Goal: Task Accomplishment & Management: Manage account settings

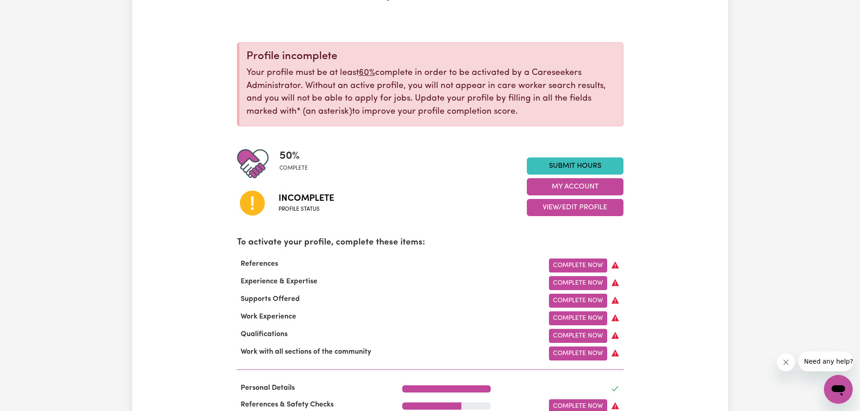
scroll to position [90, 0]
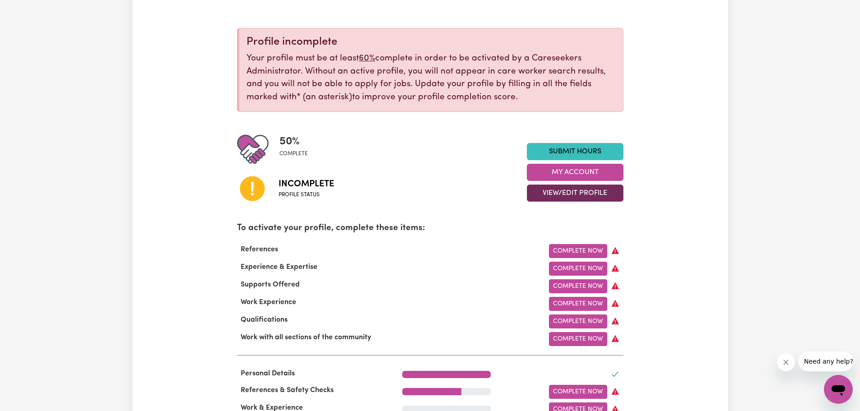
click at [577, 190] on button "View/Edit Profile" at bounding box center [575, 193] width 97 height 17
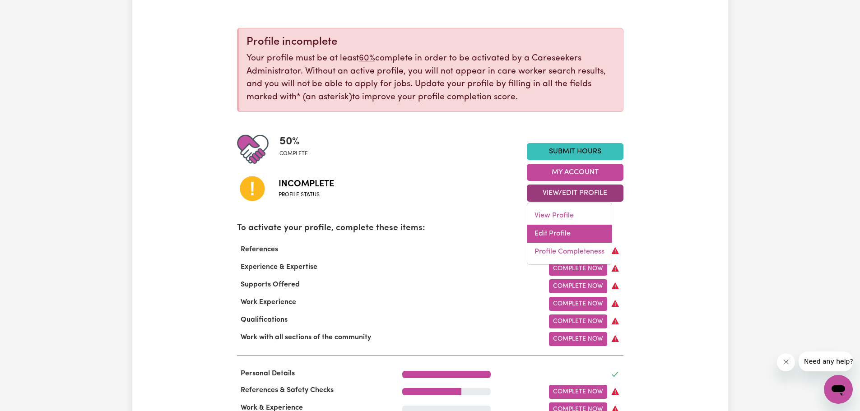
click at [572, 226] on link "Edit Profile" at bounding box center [569, 234] width 84 height 18
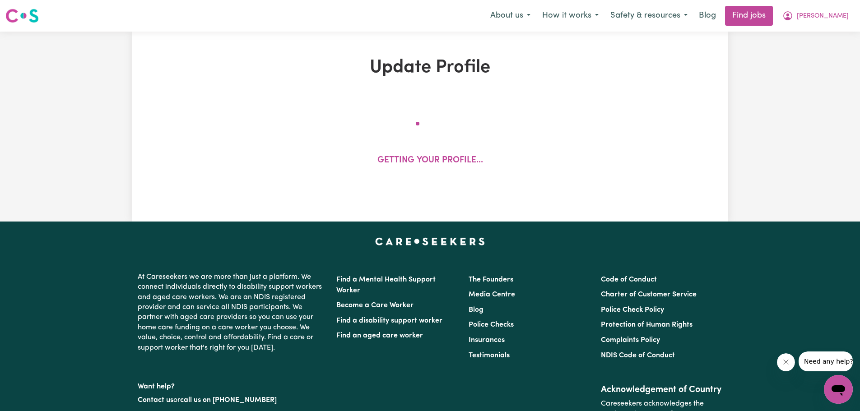
select select "male"
select select "Australian Citizen"
select select "Studying a healthcare related degree or qualification"
select select "40"
select select "50"
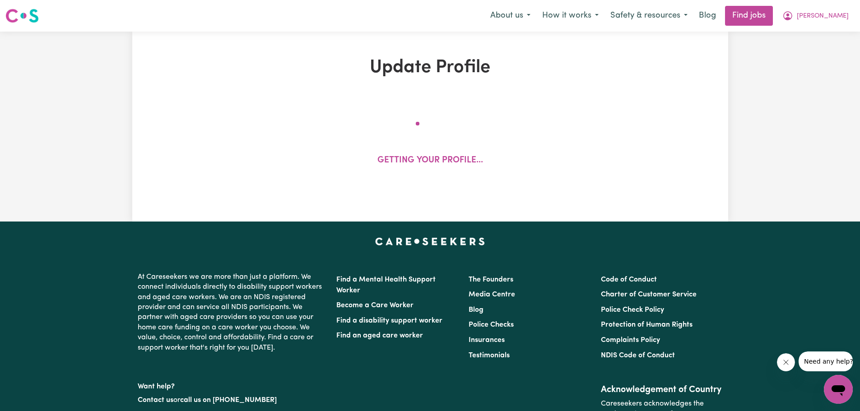
select select "60"
select select "70"
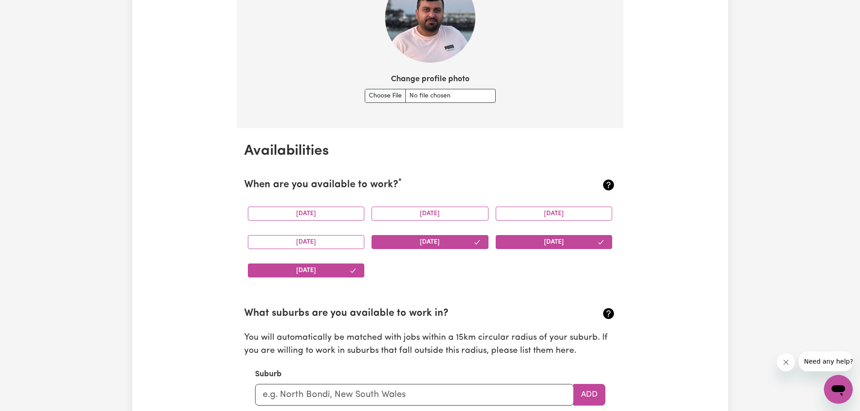
scroll to position [722, 0]
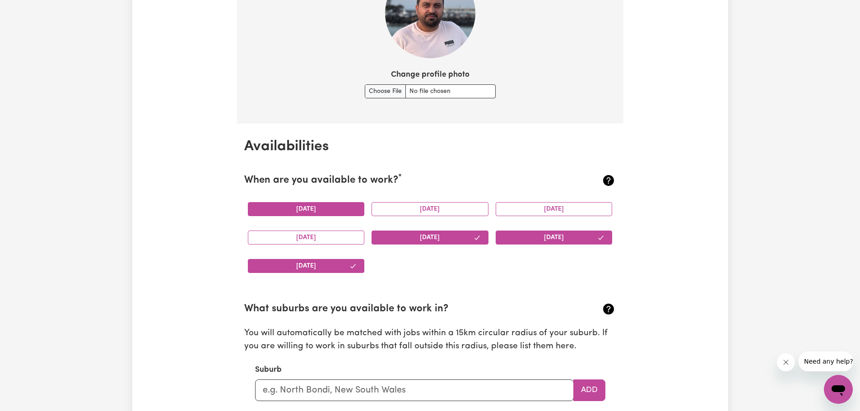
click at [330, 204] on button "Monday" at bounding box center [306, 209] width 117 height 14
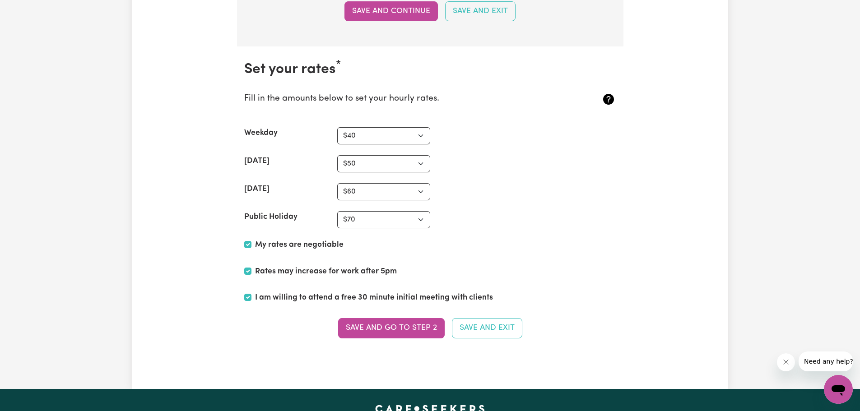
scroll to position [2166, 0]
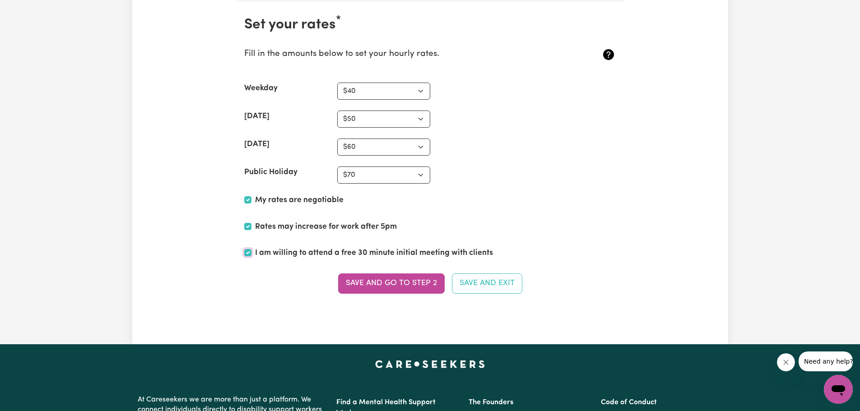
click at [246, 251] on input "I am willing to attend a free 30 minute initial meeting with clients" at bounding box center [247, 252] width 7 height 7
checkbox input "true"
click at [393, 278] on button "Save and go to Step 2" at bounding box center [391, 283] width 107 height 20
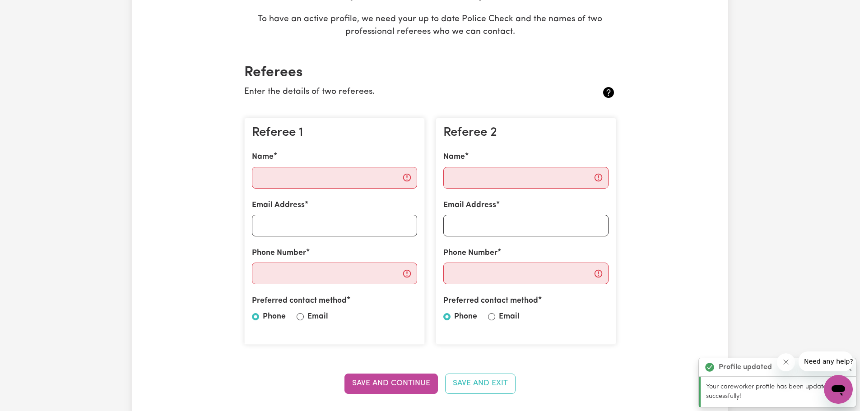
scroll to position [226, 0]
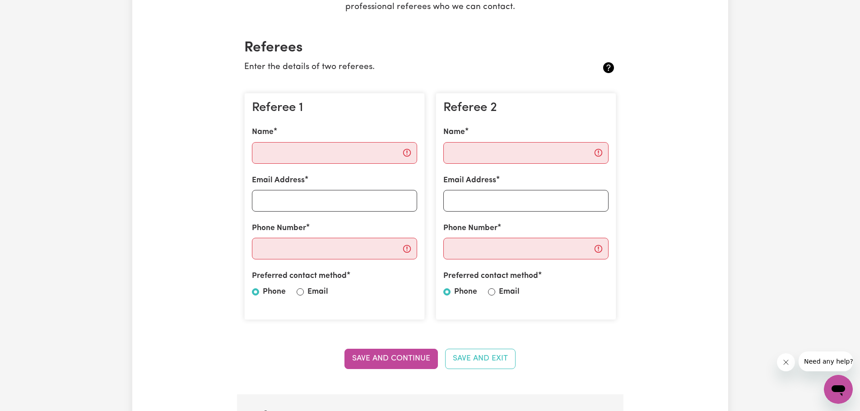
scroll to position [181, 0]
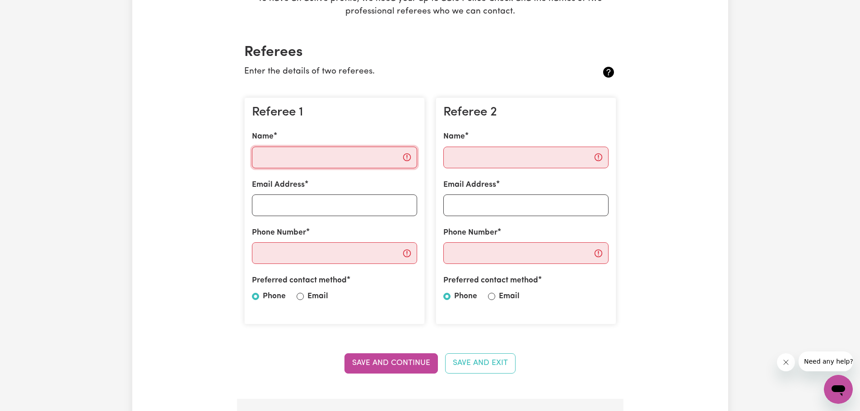
click at [352, 161] on input "Name" at bounding box center [334, 158] width 165 height 22
click at [311, 159] on input "Name" at bounding box center [334, 158] width 165 height 22
type input "M"
click at [292, 156] on input "Tapan Starkar" at bounding box center [334, 158] width 165 height 22
type input "Tapan Satarkar"
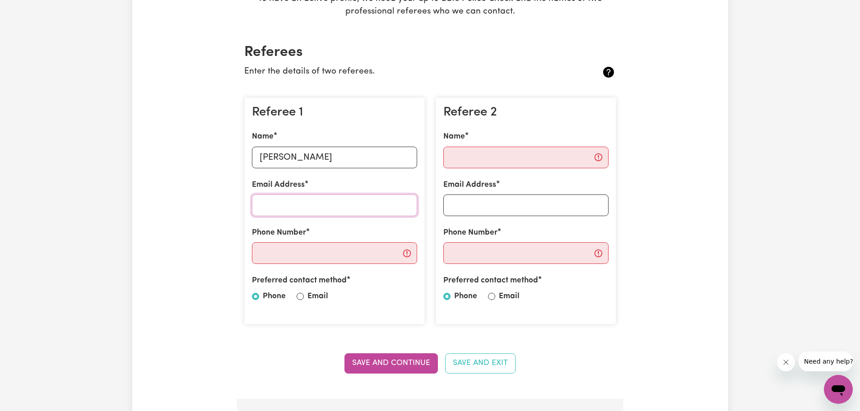
click at [321, 205] on input "Email Address" at bounding box center [334, 205] width 165 height 22
type input "satarkar.tapan@gmail.com"
click at [332, 254] on input "Phone Number" at bounding box center [334, 253] width 165 height 22
click at [315, 256] on input "Phone Number" at bounding box center [334, 253] width 165 height 22
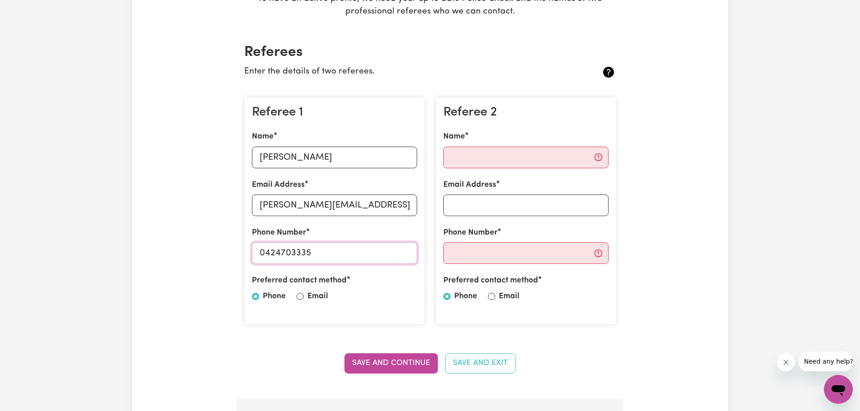
type input "0424703335"
click at [514, 158] on input "Name" at bounding box center [525, 158] width 165 height 22
type input "Harmeet Kaur"
click at [494, 207] on input "Email Address" at bounding box center [525, 205] width 165 height 22
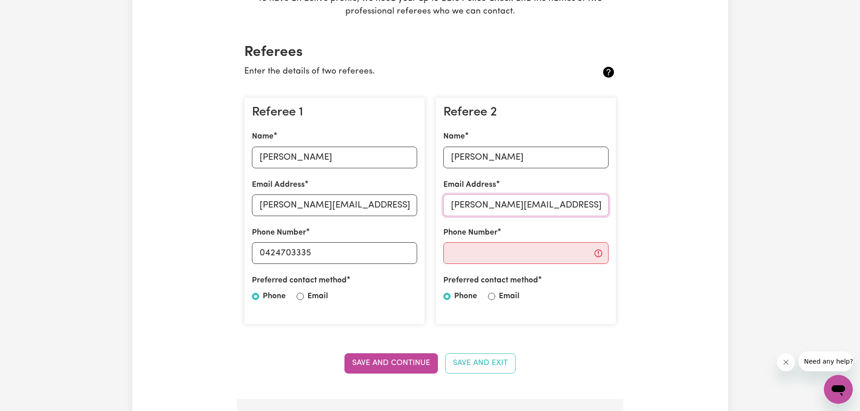
click at [537, 204] on input "Harmeet.kaur@apex.com" at bounding box center [525, 205] width 165 height 22
click at [601, 205] on input "Harmeet.kaur@apexcareservices.com" at bounding box center [525, 205] width 165 height 22
type input "Harmeet.kaur@apexcareservices.com.au"
click at [468, 253] on input "Phone Number" at bounding box center [525, 253] width 165 height 22
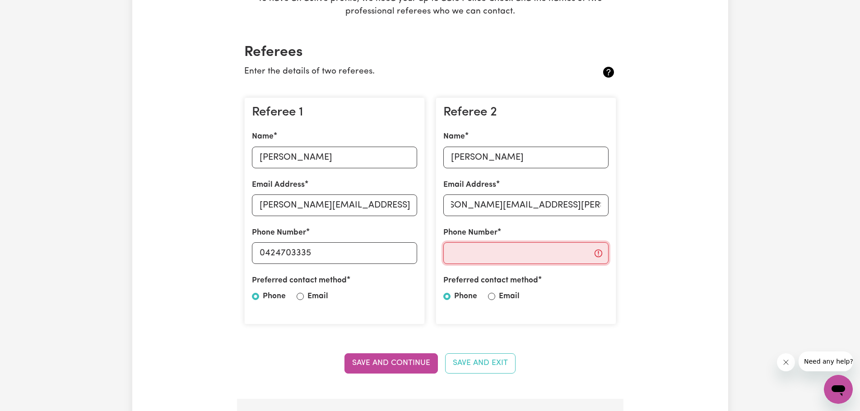
scroll to position [0, 0]
type input "0424200913"
click at [495, 295] on div "Preferred contact method Phone Email" at bounding box center [525, 290] width 165 height 31
click at [496, 299] on div "Preferred contact method Phone Email" at bounding box center [525, 290] width 165 height 31
click at [491, 295] on input "Email" at bounding box center [491, 296] width 7 height 7
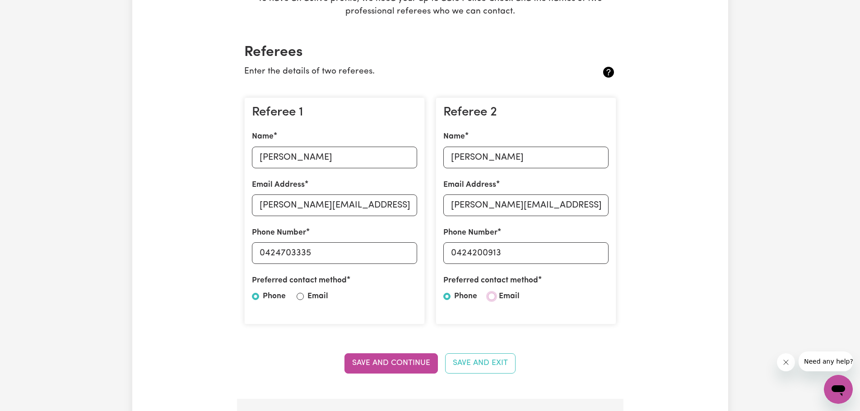
radio input "true"
click at [302, 296] on input "Email" at bounding box center [299, 296] width 7 height 7
radio input "true"
click at [395, 361] on button "Save and Continue" at bounding box center [390, 363] width 93 height 20
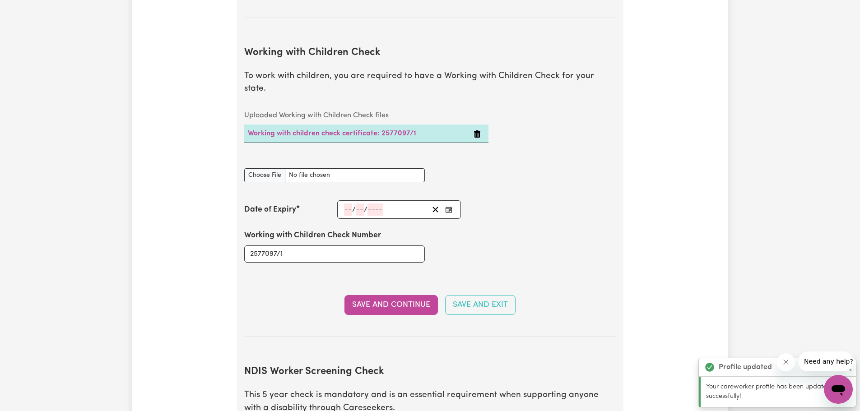
scroll to position [850, 0]
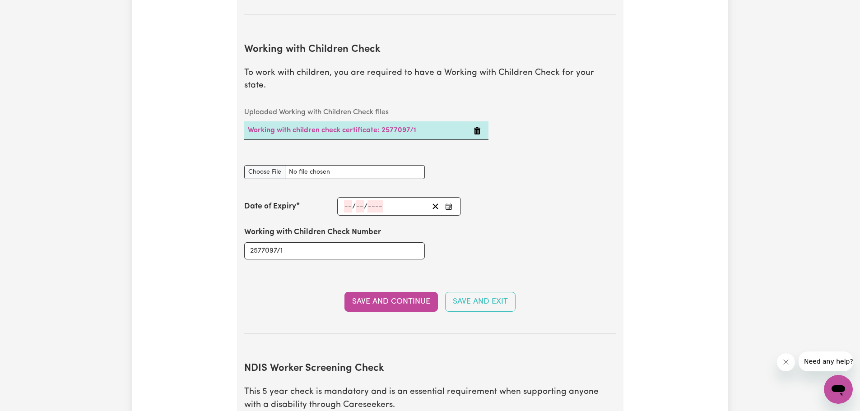
click at [351, 200] on input "number" at bounding box center [348, 206] width 8 height 12
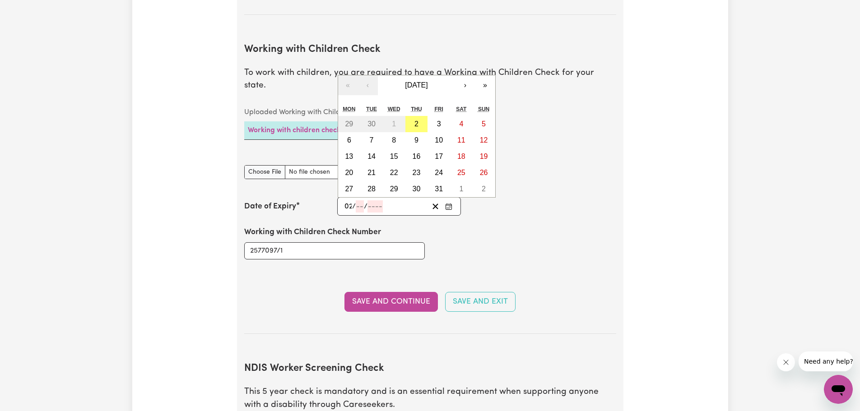
type input "02"
type input "05"
type input "203"
type input "2030-05-02"
type input "2"
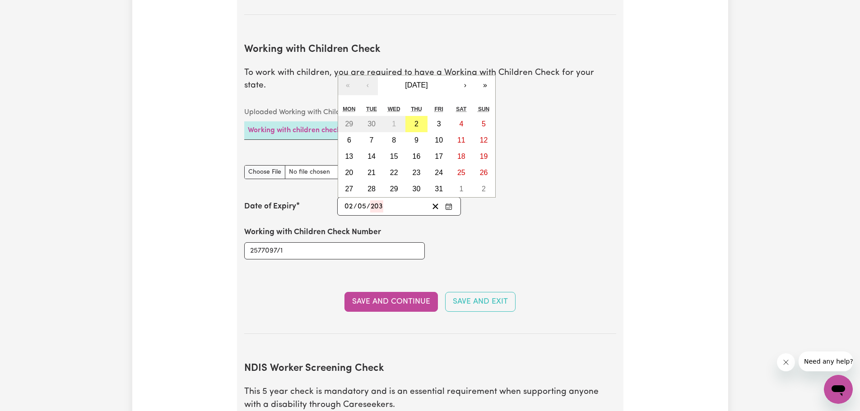
type input "5"
type input "2030"
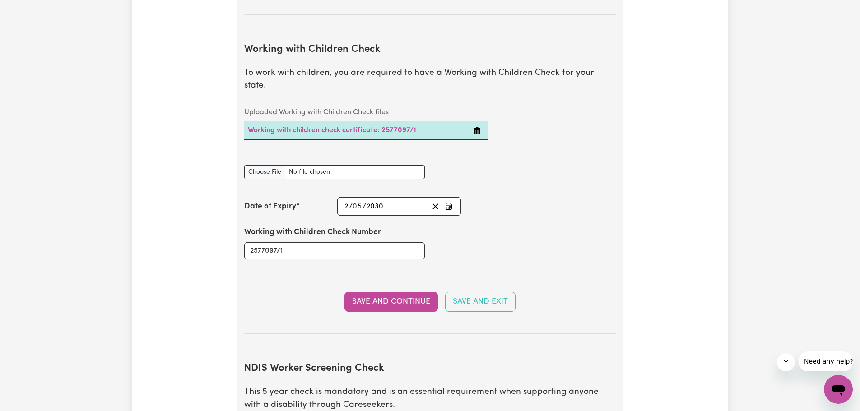
click at [479, 225] on div "Working with Children Check Number 2577097/1" at bounding box center [430, 243] width 383 height 54
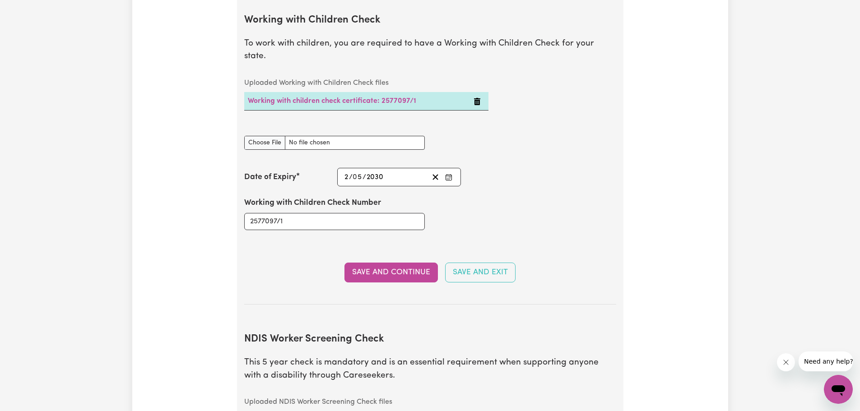
scroll to position [895, 0]
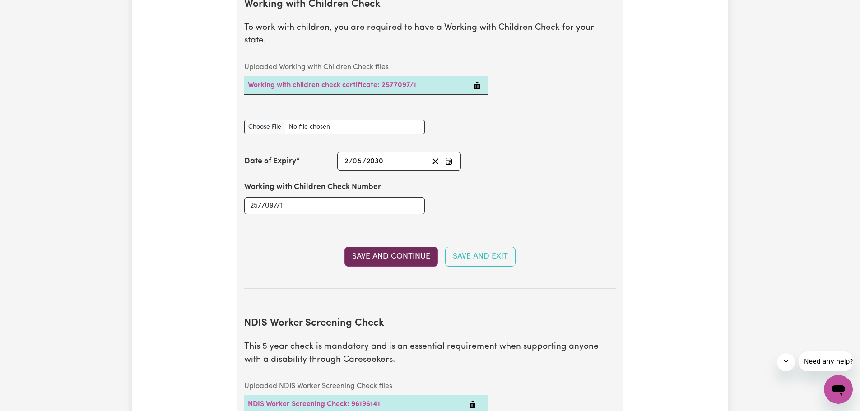
click at [404, 247] on button "Save and Continue" at bounding box center [390, 257] width 93 height 20
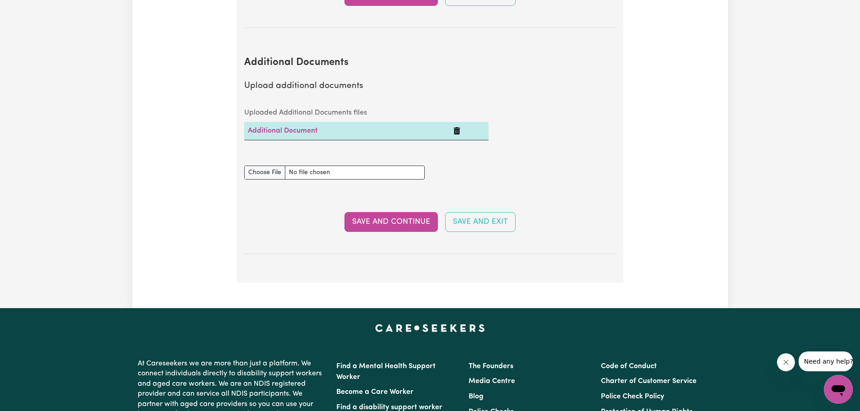
scroll to position [1772, 0]
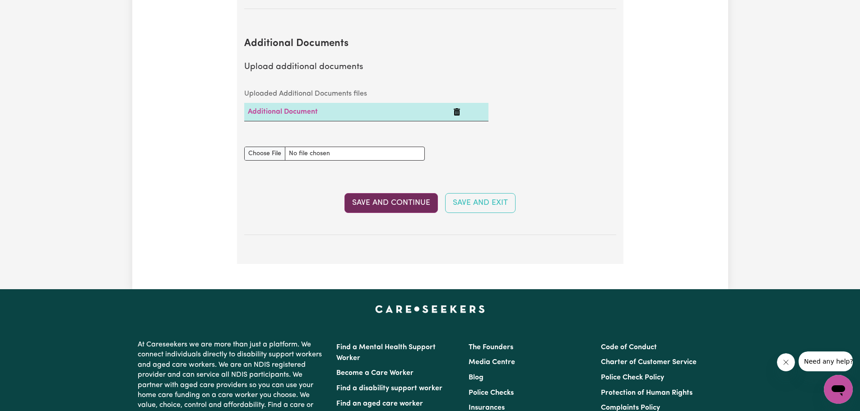
click at [394, 193] on button "Save and Continue" at bounding box center [390, 203] width 93 height 20
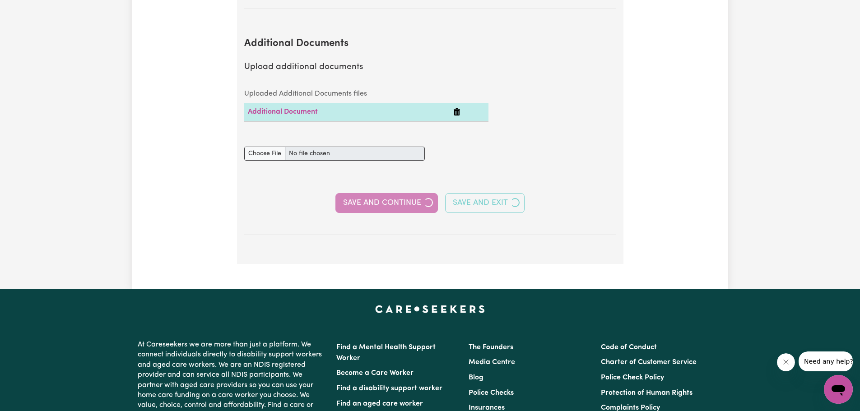
select select "Certificate III (Individual Support)"
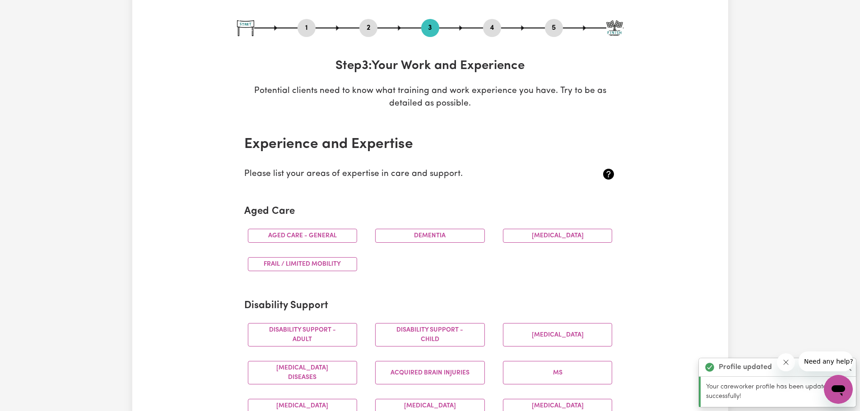
scroll to position [90, 0]
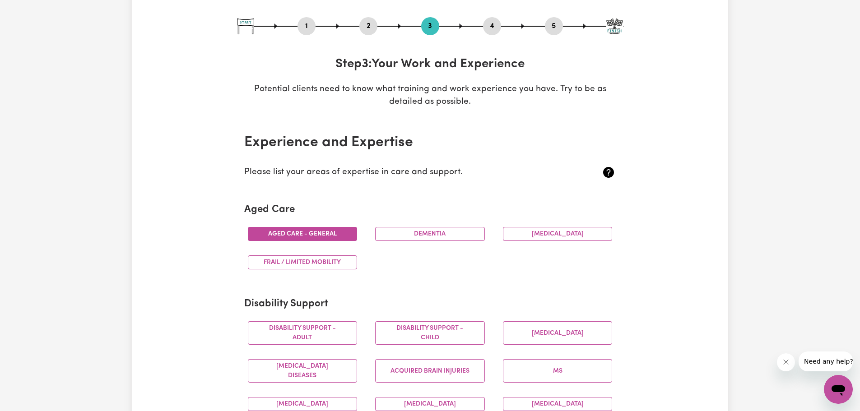
click at [319, 234] on button "Aged care - General" at bounding box center [303, 234] width 110 height 14
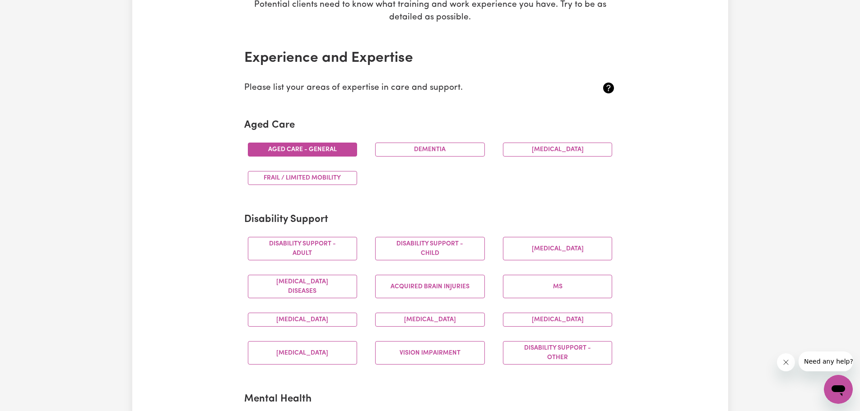
scroll to position [181, 0]
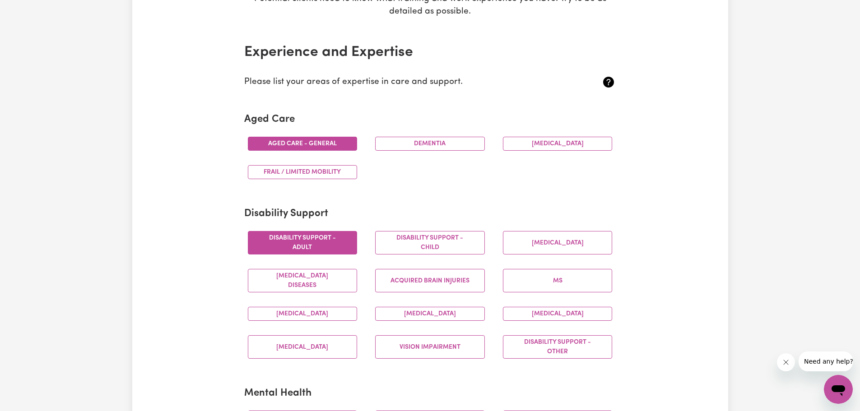
click at [330, 250] on button "Disability support - Adult" at bounding box center [303, 242] width 110 height 23
click at [451, 248] on button "Disability support - Child" at bounding box center [430, 242] width 110 height 23
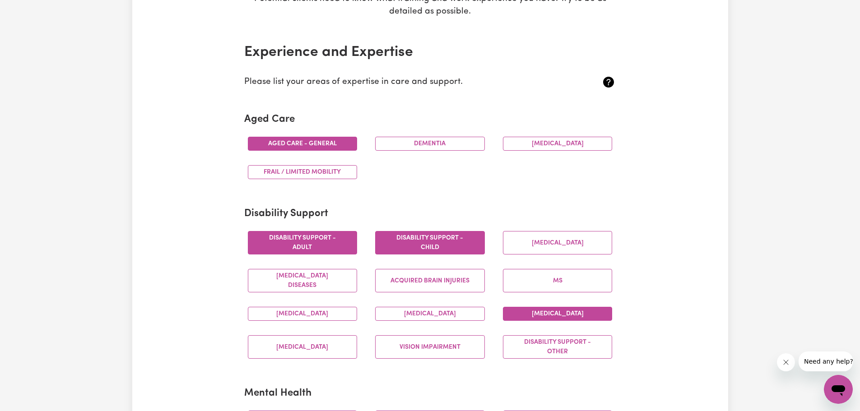
click at [524, 313] on button "Intellectual Disability" at bounding box center [558, 314] width 110 height 14
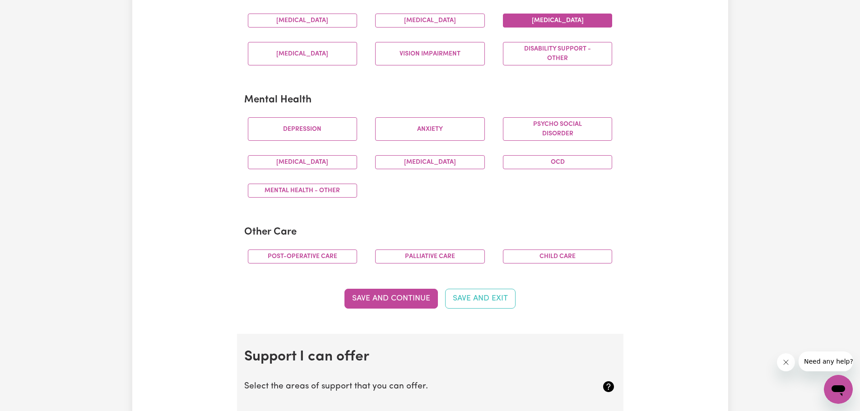
scroll to position [496, 0]
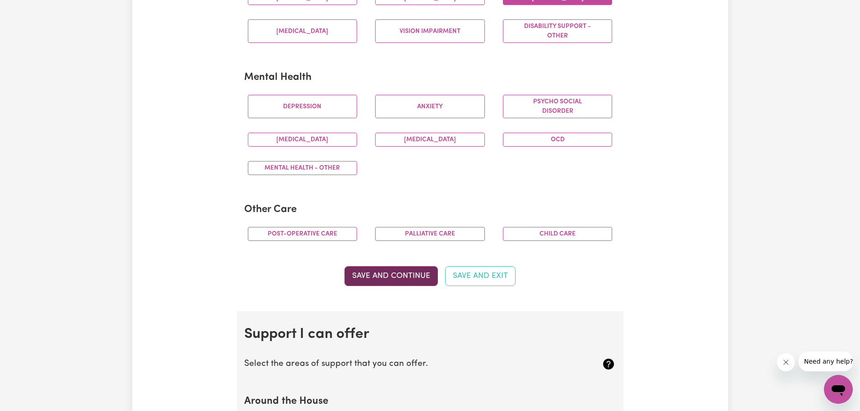
click at [368, 279] on button "Save and Continue" at bounding box center [390, 276] width 93 height 20
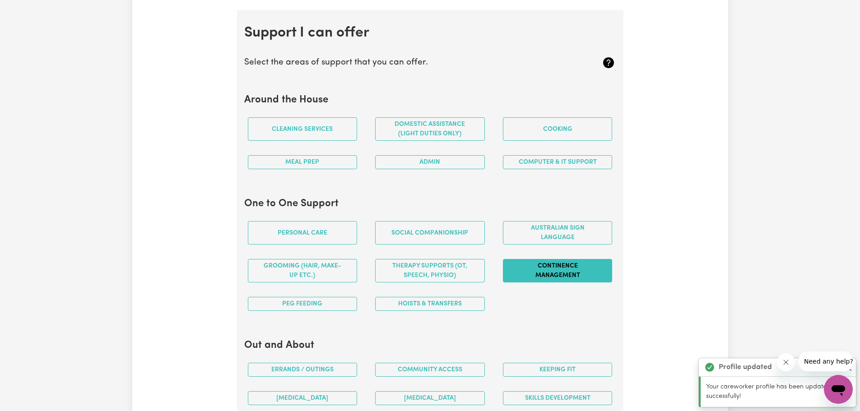
scroll to position [808, 0]
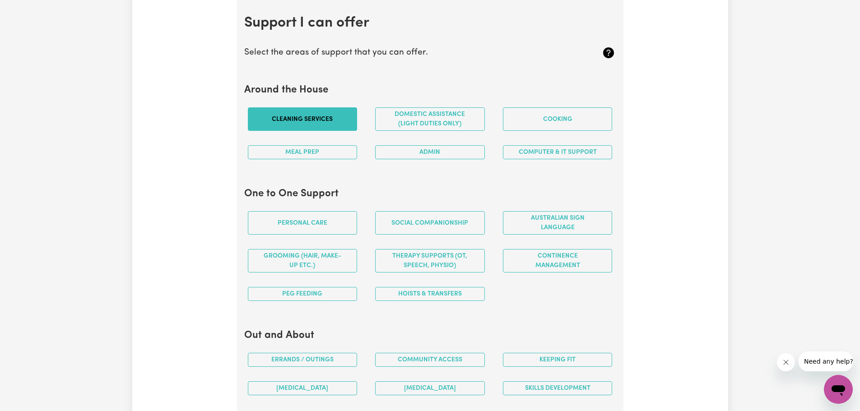
click at [313, 119] on button "Cleaning services" at bounding box center [303, 118] width 110 height 23
click at [391, 123] on button "Domestic assistance (light duties only)" at bounding box center [430, 118] width 110 height 23
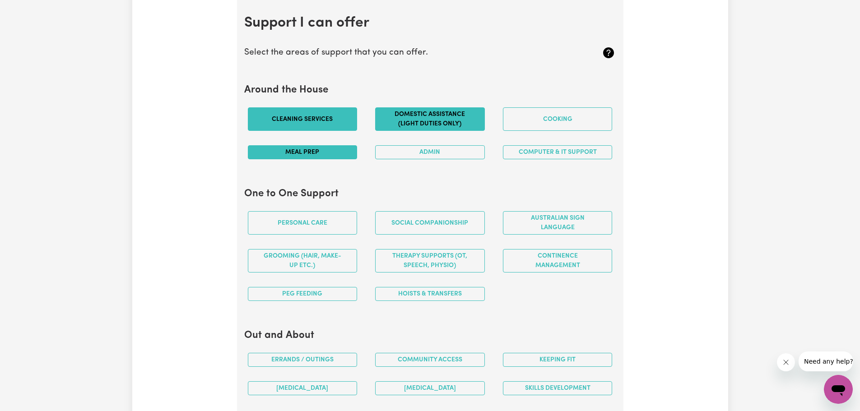
click at [326, 148] on button "Meal prep" at bounding box center [303, 152] width 110 height 14
click at [412, 152] on button "Admin" at bounding box center [430, 152] width 110 height 14
click at [523, 159] on button "Computer & IT Support" at bounding box center [558, 152] width 110 height 14
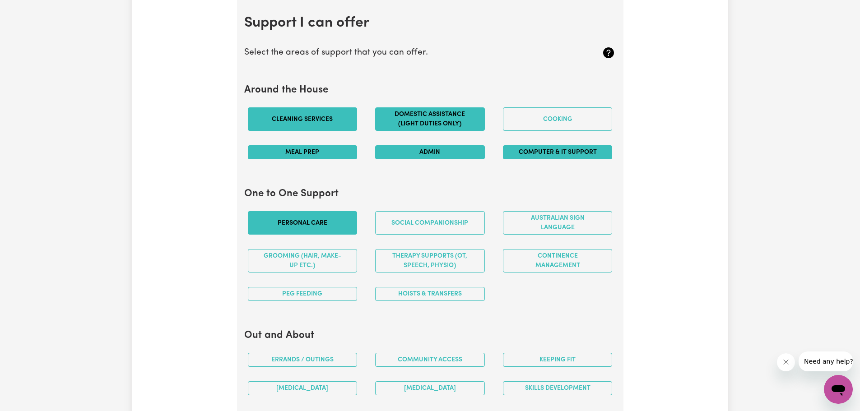
click at [300, 222] on button "Personal care" at bounding box center [303, 222] width 110 height 23
click at [412, 220] on button "Social companionship" at bounding box center [430, 222] width 110 height 23
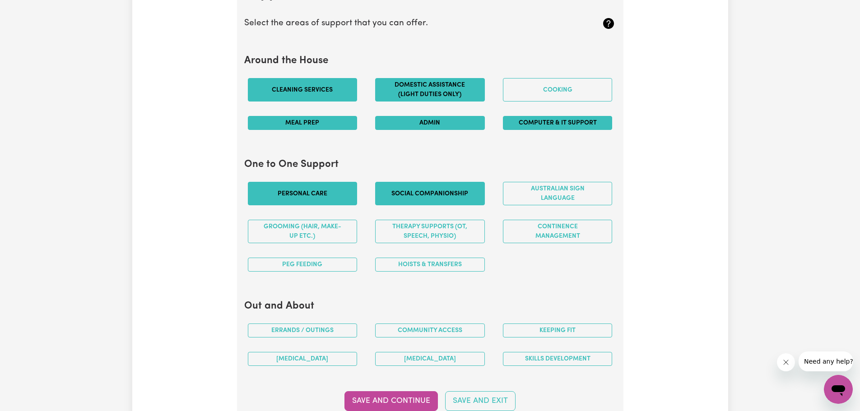
scroll to position [853, 0]
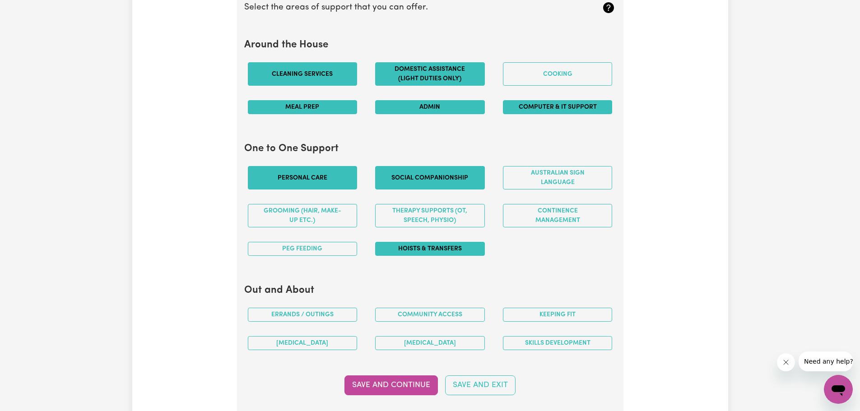
click at [450, 251] on button "Hoists & transfers" at bounding box center [430, 249] width 110 height 14
click at [320, 315] on button "Errands / Outings" at bounding box center [303, 315] width 110 height 14
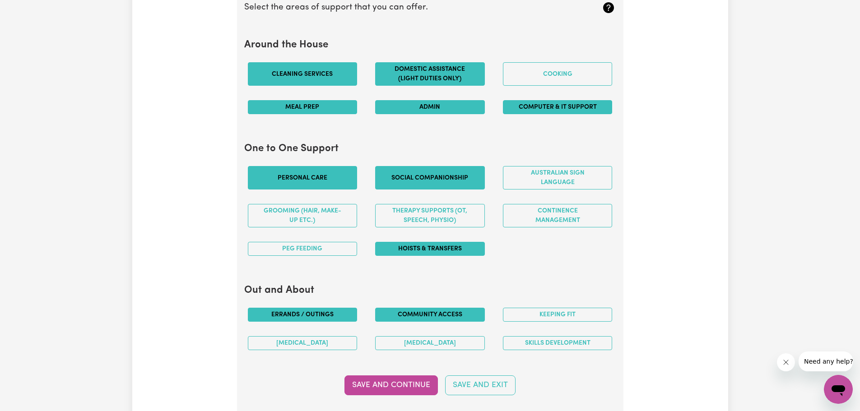
click at [420, 317] on button "Community access" at bounding box center [430, 315] width 110 height 14
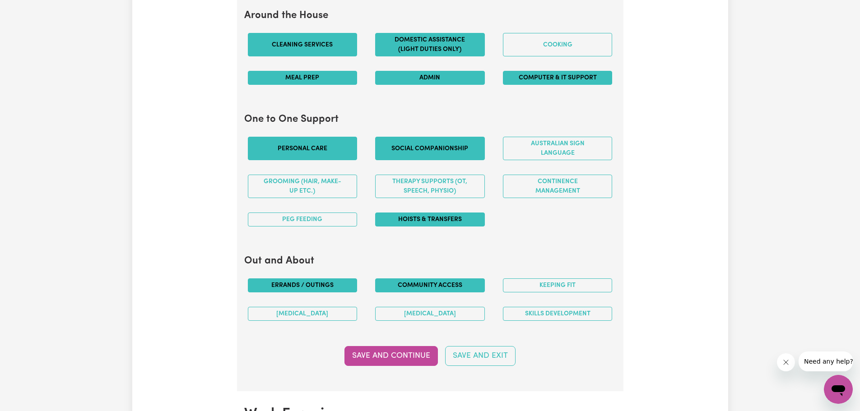
scroll to position [898, 0]
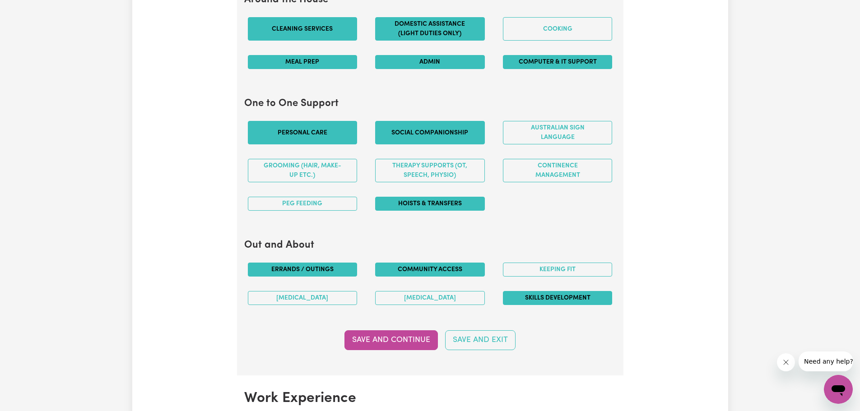
click at [535, 299] on button "Skills Development" at bounding box center [558, 298] width 110 height 14
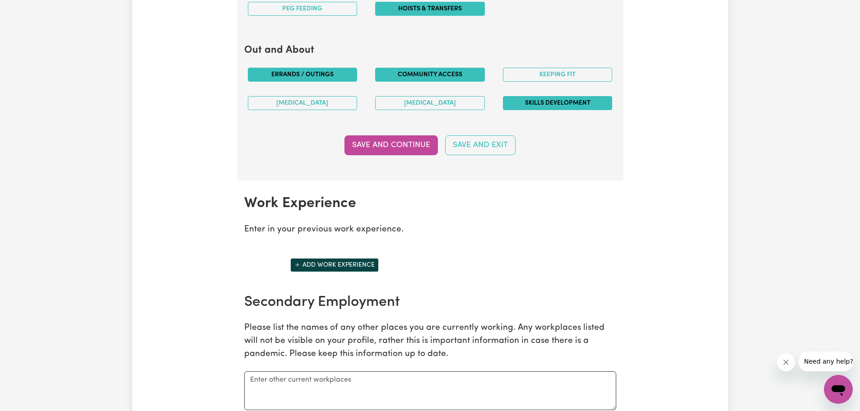
scroll to position [1079, 0]
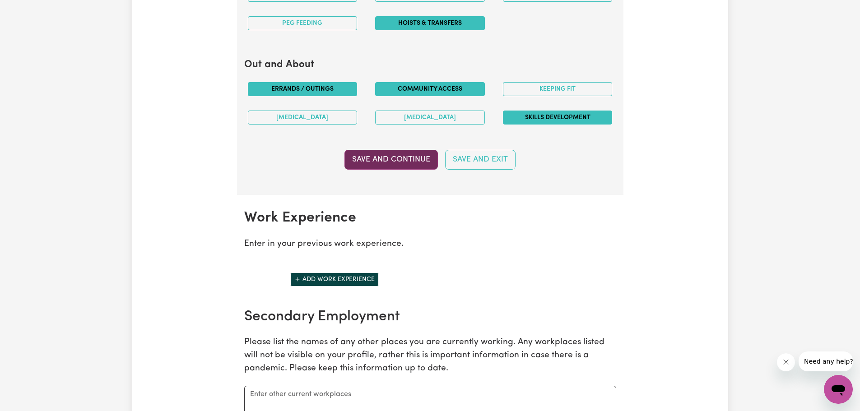
click at [407, 158] on button "Save and Continue" at bounding box center [390, 160] width 93 height 20
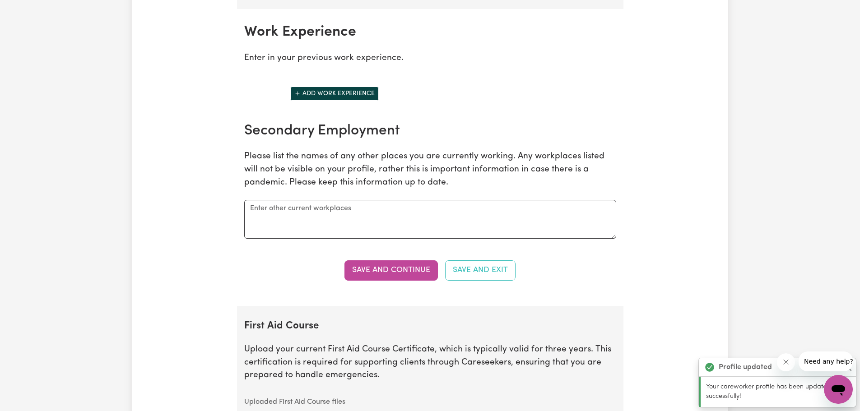
scroll to position [1273, 0]
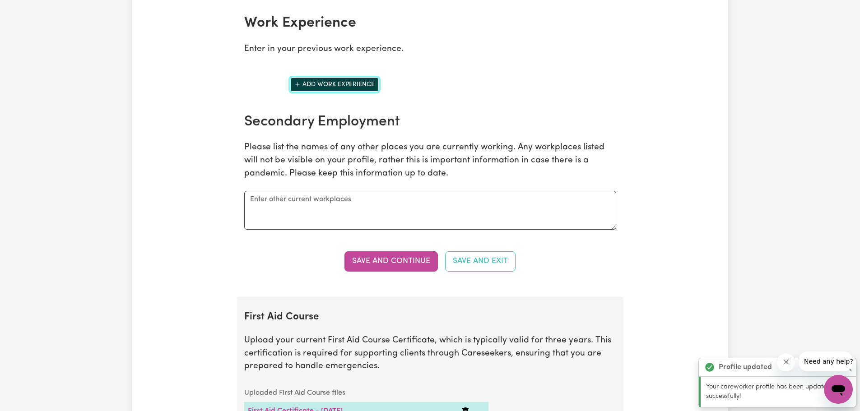
click at [325, 85] on button "Add work experience" at bounding box center [334, 85] width 88 height 14
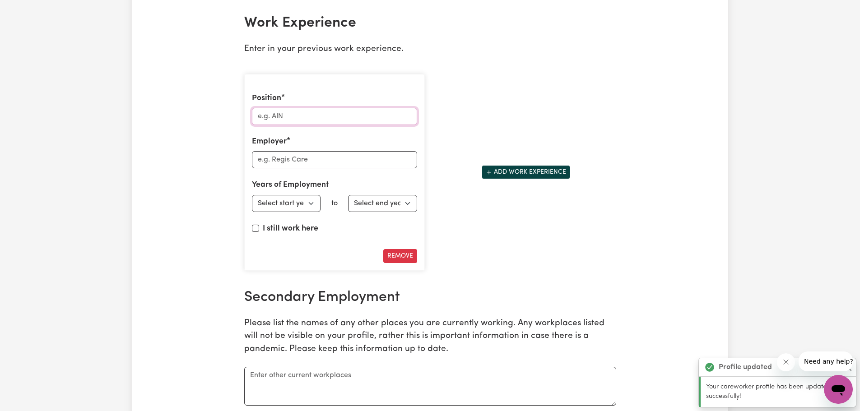
click at [329, 119] on input "Position" at bounding box center [334, 116] width 165 height 17
type input "Support Worker"
click at [320, 167] on input "Employer" at bounding box center [334, 159] width 165 height 17
type input "Apex Care Services"
click at [316, 202] on select "Select start year 1951 1952 1953 1954 1955 1956 1957 1958 1959 1960 1961 1962 1…" at bounding box center [286, 203] width 69 height 17
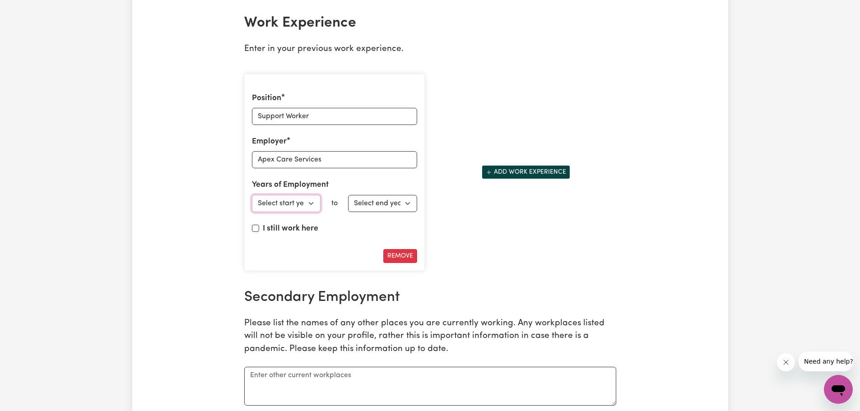
select select "2025"
click at [252, 195] on select "Select start year 1951 1952 1953 1954 1955 1956 1957 1958 1959 1960 1961 1962 1…" at bounding box center [286, 203] width 69 height 17
click at [410, 204] on select "Select end year 1951 1952 1953 1954 1955 1956 1957 1958 1959 1960 1961 1962 196…" at bounding box center [382, 203] width 69 height 17
select select "2025"
click at [348, 195] on select "Select end year 1951 1952 1953 1954 1955 1956 1957 1958 1959 1960 1961 1962 196…" at bounding box center [382, 203] width 69 height 17
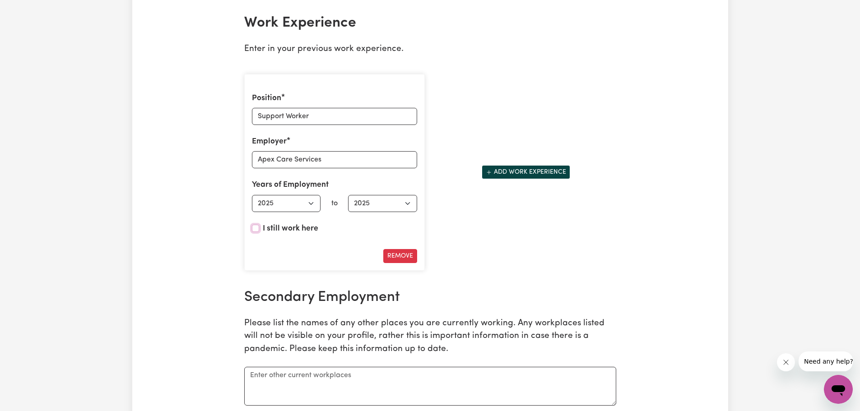
click at [252, 230] on input "I still work here" at bounding box center [255, 228] width 7 height 7
checkbox input "true"
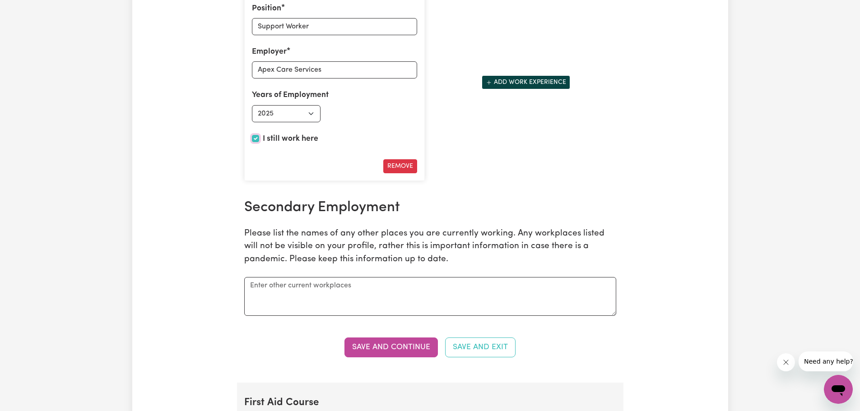
scroll to position [1364, 0]
click at [392, 345] on button "Save and Continue" at bounding box center [390, 347] width 93 height 20
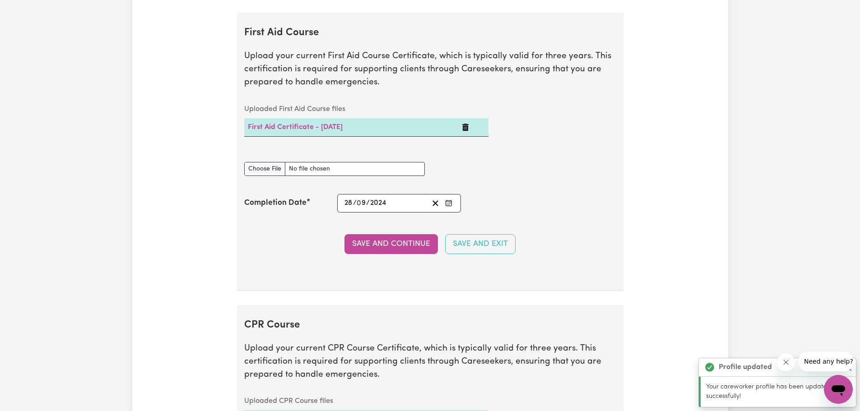
scroll to position [1746, 0]
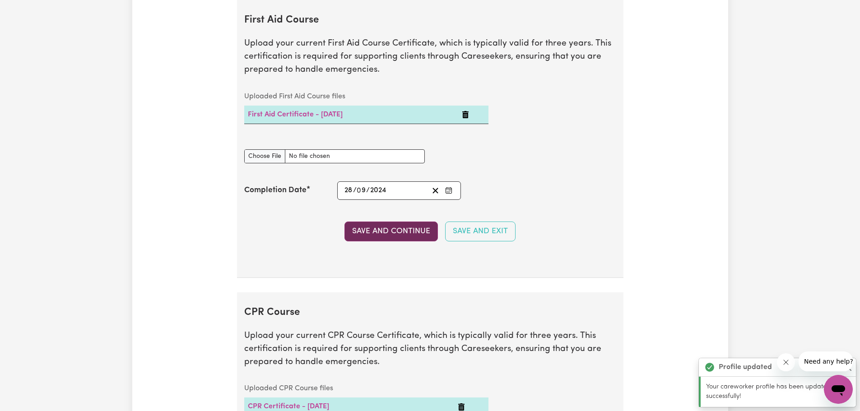
click at [402, 234] on button "Save and Continue" at bounding box center [390, 232] width 93 height 20
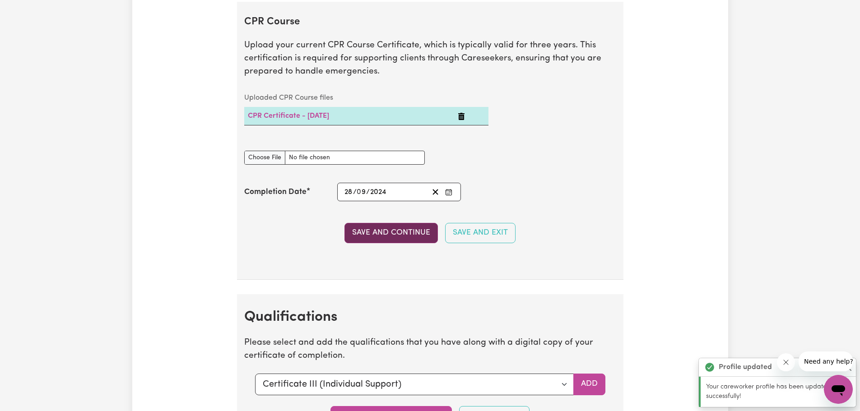
scroll to position [2038, 0]
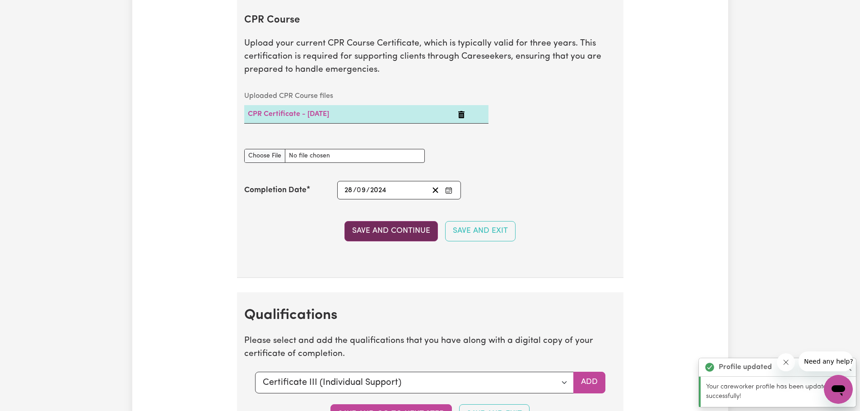
click at [400, 235] on button "Save and Continue" at bounding box center [390, 231] width 93 height 20
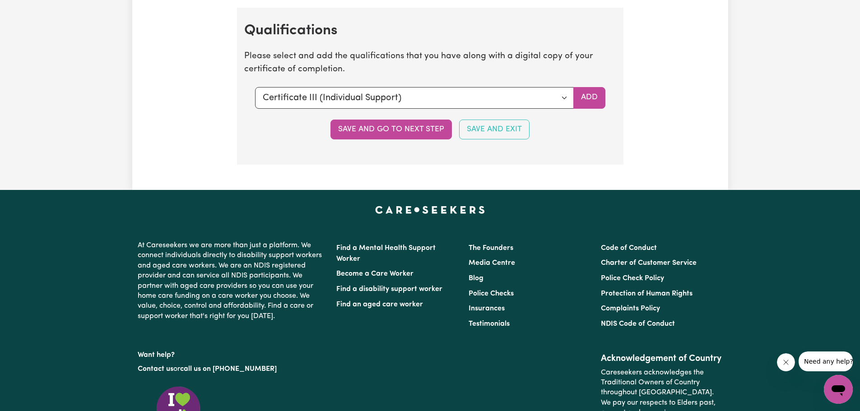
scroll to position [2331, 0]
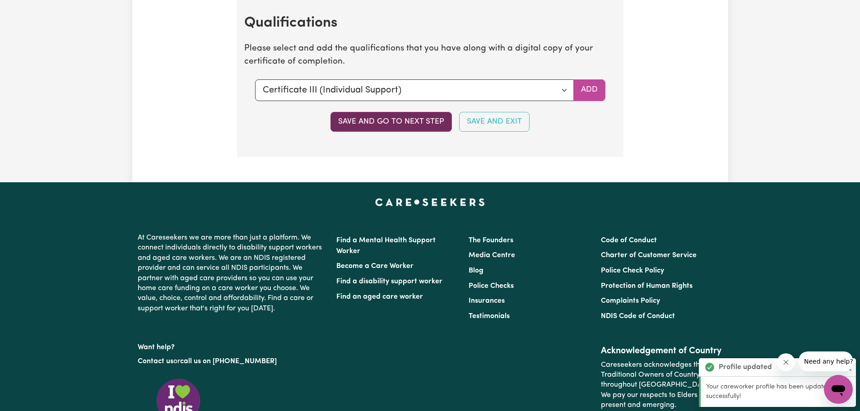
click at [394, 127] on button "Save and go to next step" at bounding box center [390, 122] width 121 height 20
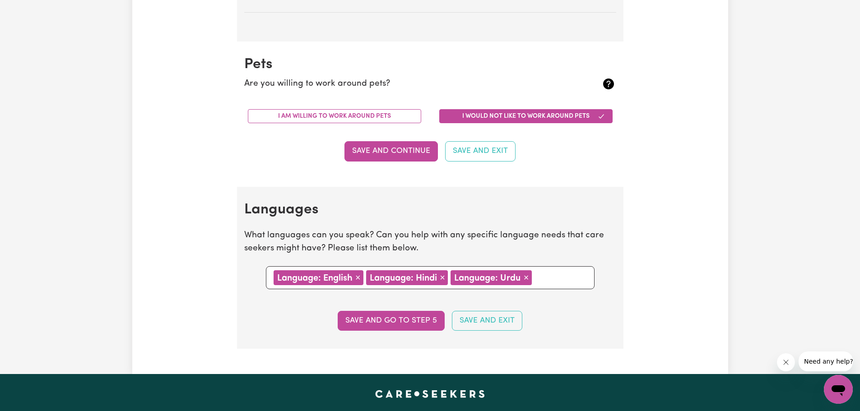
scroll to position [857, 0]
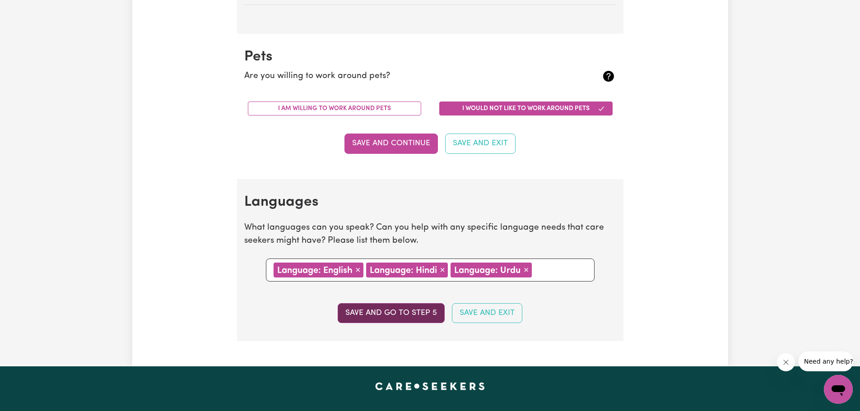
click at [384, 316] on button "Save and go to step 5" at bounding box center [391, 313] width 107 height 20
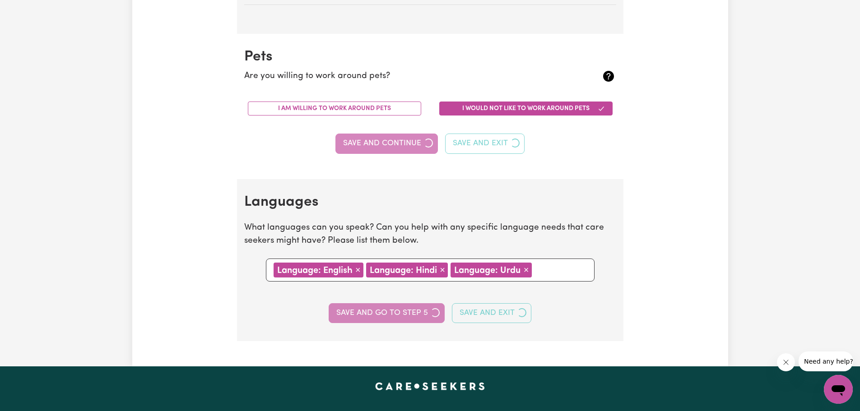
select select "I am providing services privately on my own"
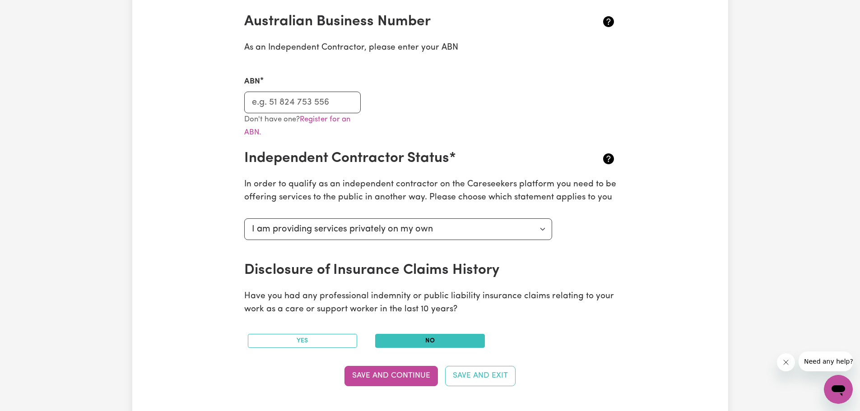
scroll to position [226, 0]
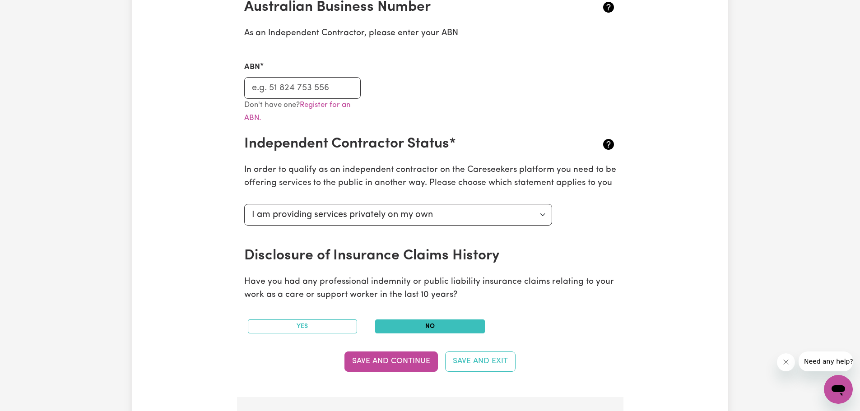
click at [473, 90] on div "ABN" at bounding box center [430, 75] width 383 height 48
click at [485, 109] on div "Don't have one? Register for an ABN." at bounding box center [430, 117] width 383 height 37
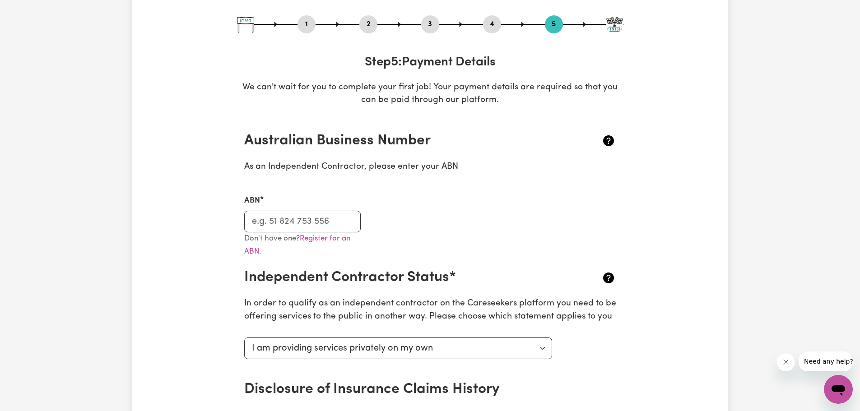
scroll to position [135, 0]
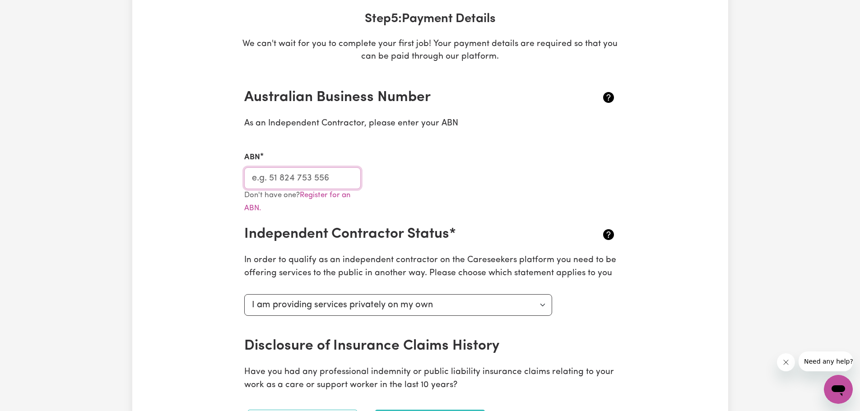
click at [327, 176] on input "ABN" at bounding box center [302, 178] width 117 height 22
click at [305, 178] on input "ABN" at bounding box center [302, 178] width 117 height 22
paste input "81 632 652 886"
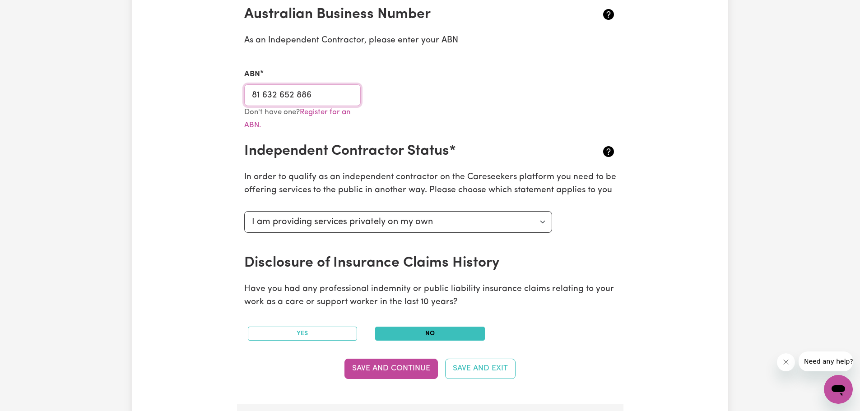
scroll to position [271, 0]
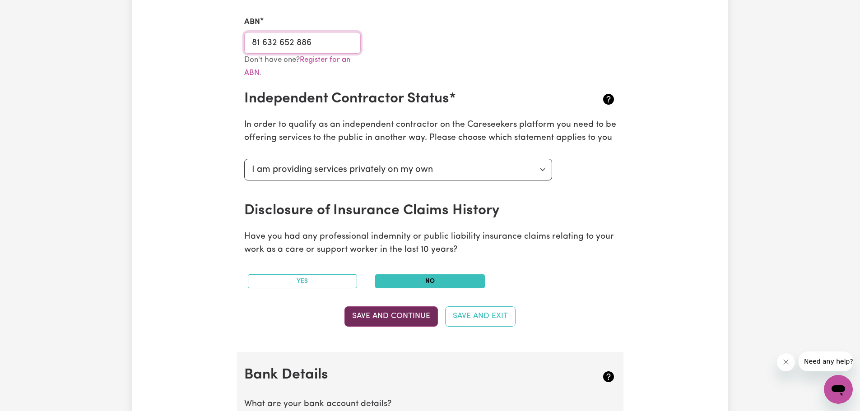
type input "81 632 652 886"
click at [395, 315] on button "Save and Continue" at bounding box center [390, 316] width 93 height 20
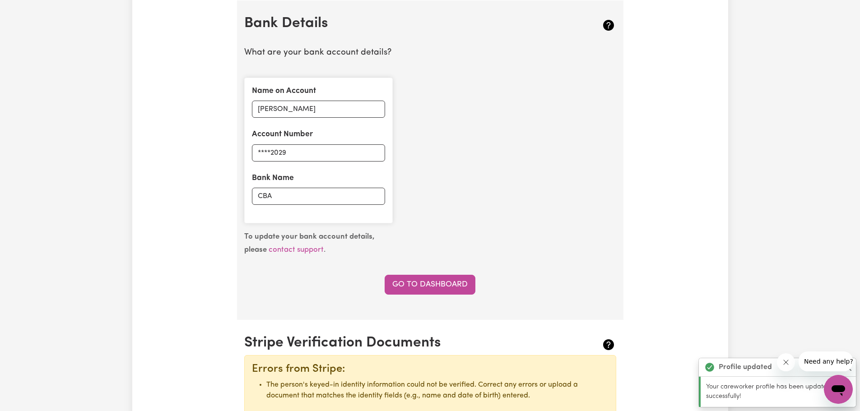
scroll to position [623, 0]
click at [431, 282] on link "Go to Dashboard" at bounding box center [429, 284] width 91 height 20
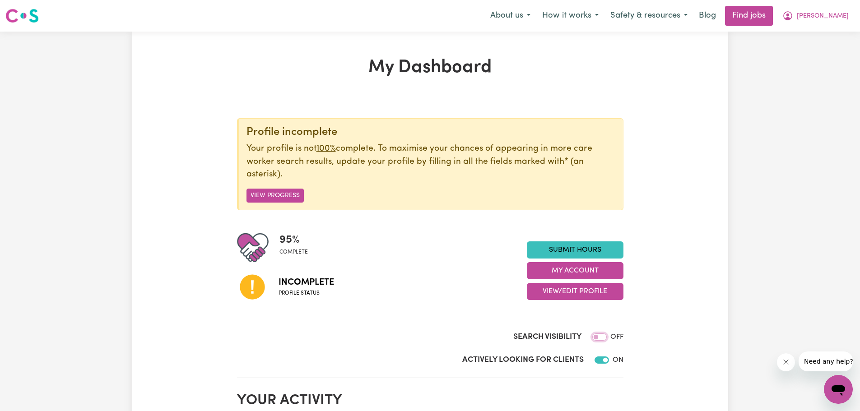
click at [600, 338] on input "Search Visibility" at bounding box center [599, 336] width 14 height 7
checkbox input "true"
click at [289, 292] on span "Profile status" at bounding box center [306, 293] width 56 height 8
click at [278, 196] on button "View Progress" at bounding box center [274, 196] width 57 height 14
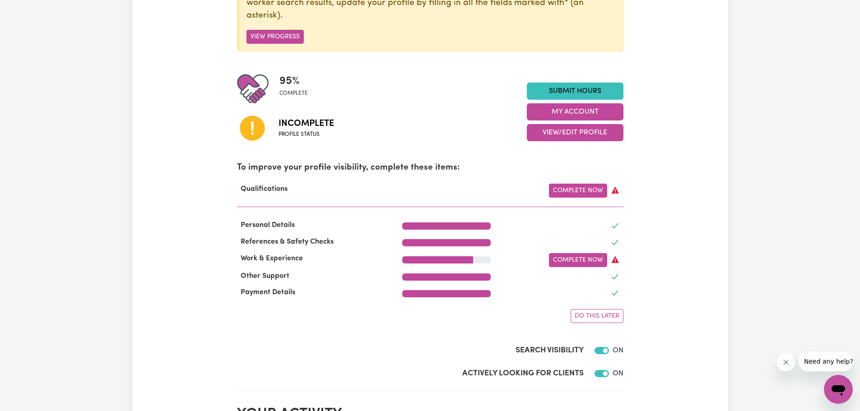
scroll to position [181, 0]
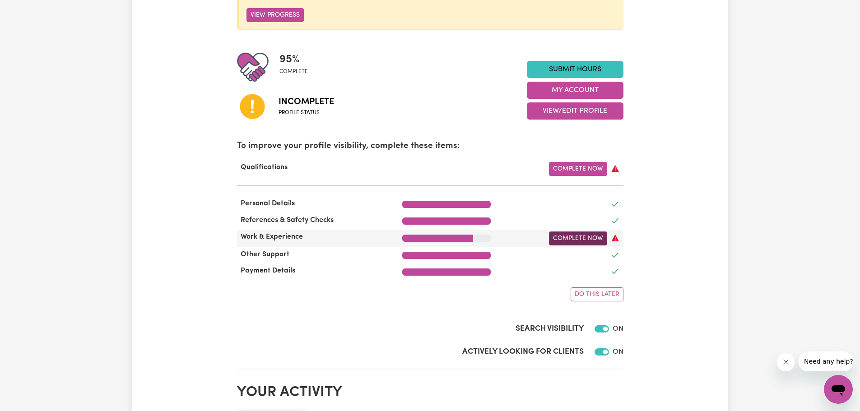
click at [578, 240] on link "Complete Now" at bounding box center [578, 239] width 58 height 14
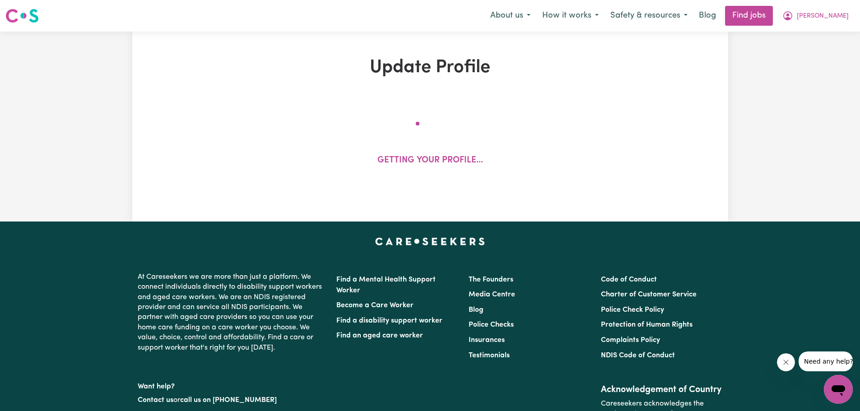
select select "2025"
select select "Certificate III (Individual Support)"
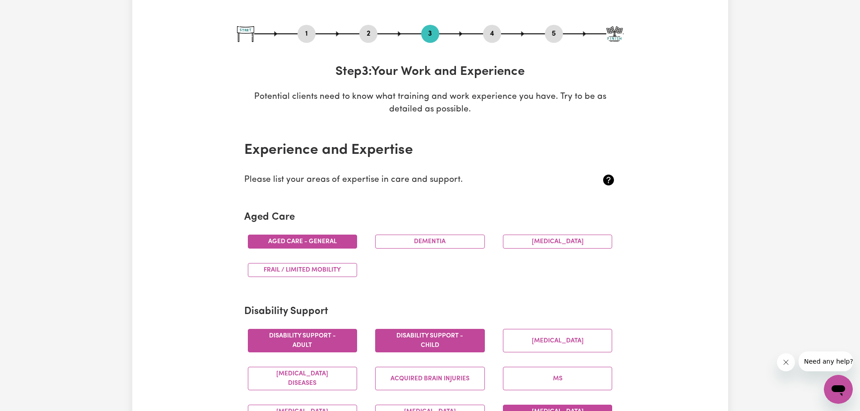
scroll to position [90, 0]
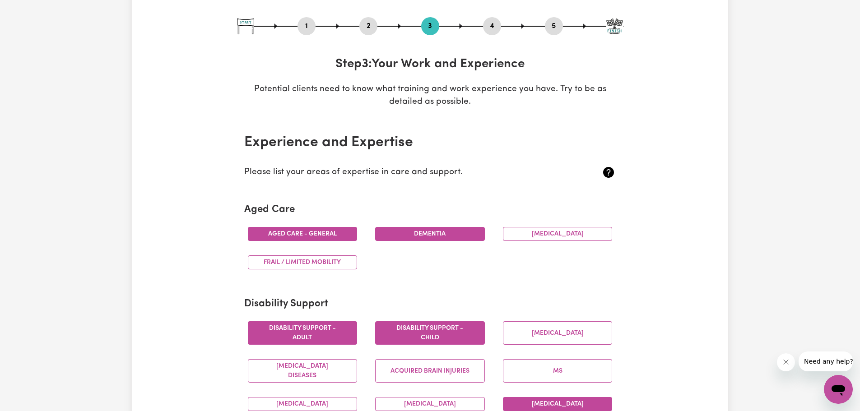
click at [435, 230] on button "Dementia" at bounding box center [430, 234] width 110 height 14
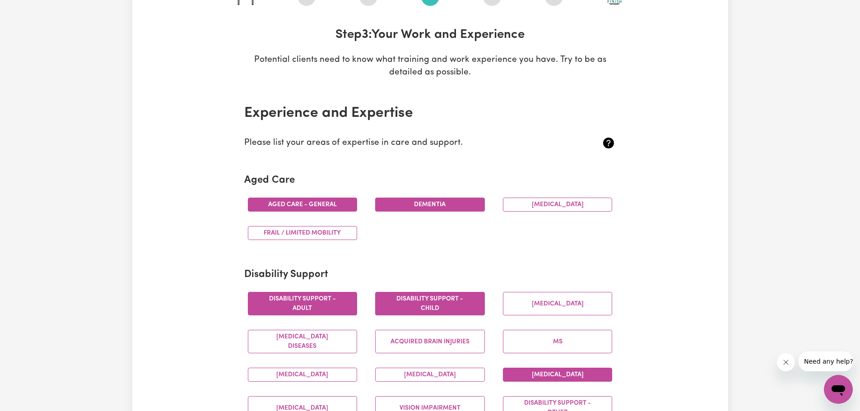
scroll to position [135, 0]
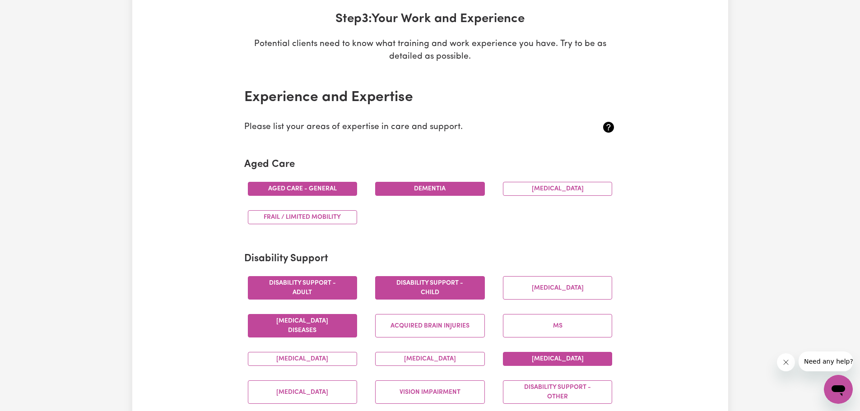
click at [324, 326] on button "Motor Neuron Diseases" at bounding box center [303, 325] width 110 height 23
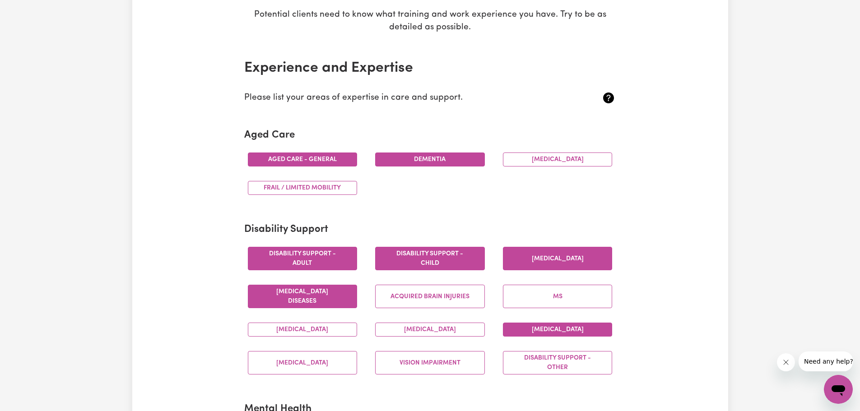
scroll to position [181, 0]
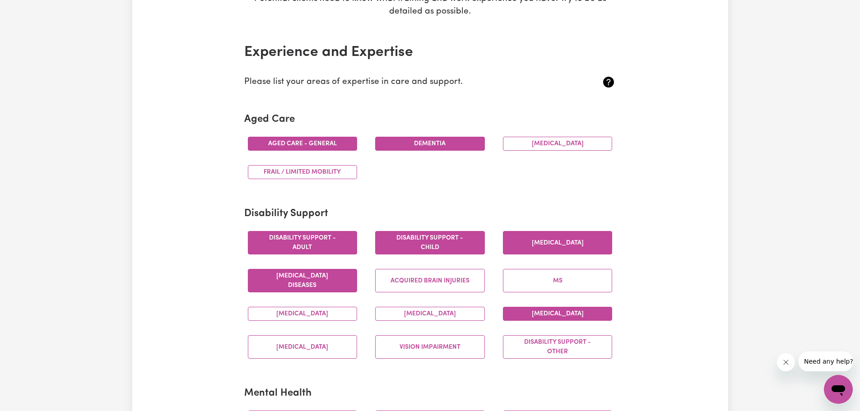
click at [552, 242] on button "Cerebral Palsy" at bounding box center [558, 242] width 110 height 23
click at [320, 352] on button "Spinal cord injury" at bounding box center [303, 346] width 110 height 23
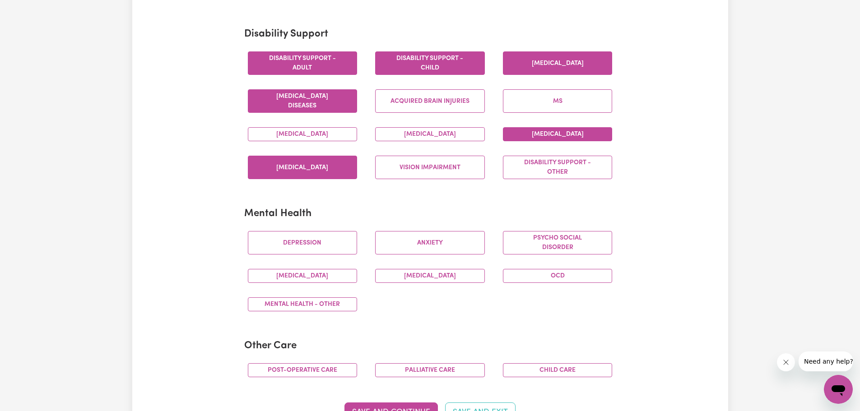
scroll to position [361, 0]
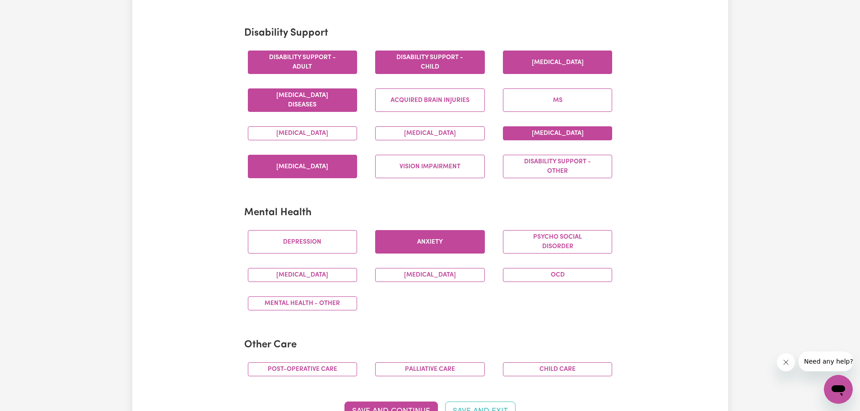
click at [454, 250] on button "Anxiety" at bounding box center [430, 241] width 110 height 23
click at [606, 236] on button "Psycho social disorder" at bounding box center [558, 241] width 110 height 23
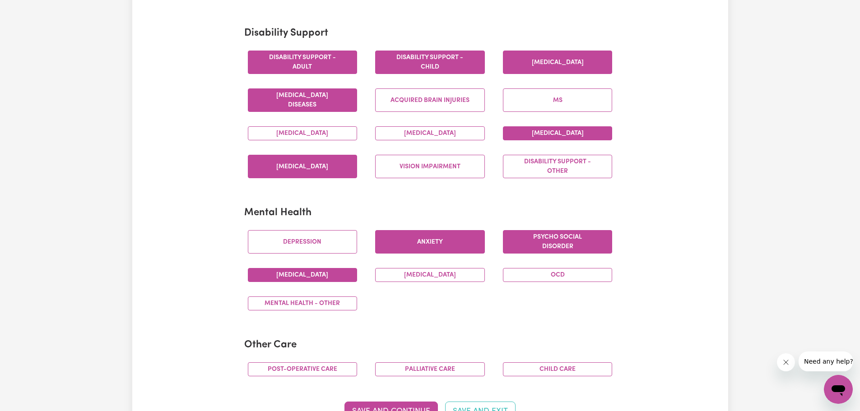
click at [310, 271] on button "Schizophrenia" at bounding box center [303, 275] width 110 height 14
click at [453, 282] on div "Bipolar Disorder" at bounding box center [430, 275] width 128 height 28
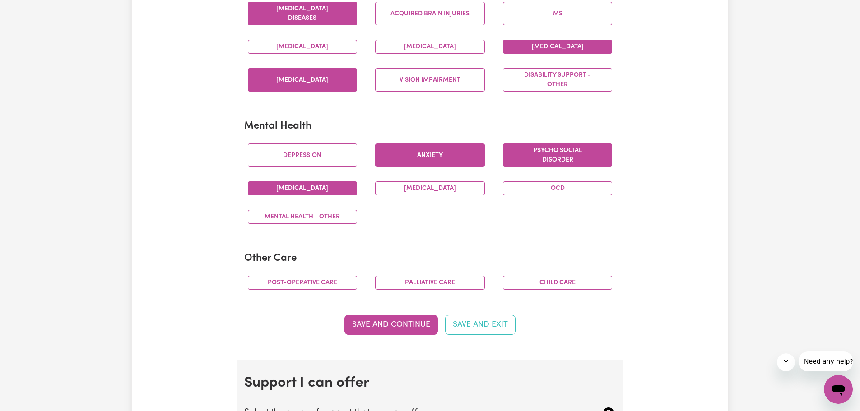
scroll to position [451, 0]
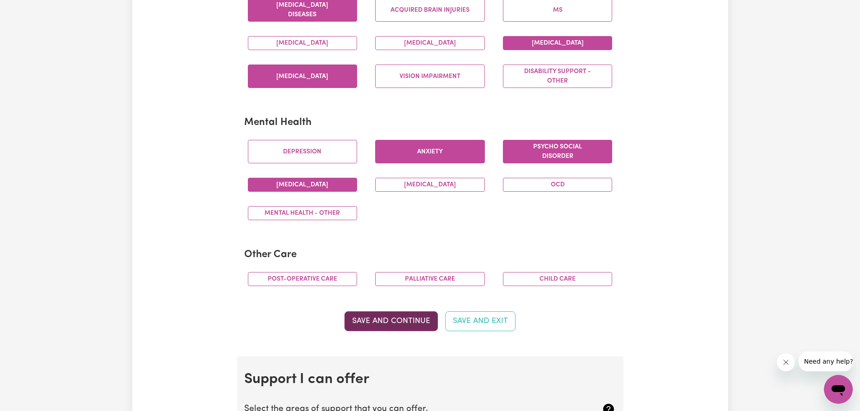
click at [402, 312] on button "Save and Continue" at bounding box center [390, 321] width 93 height 20
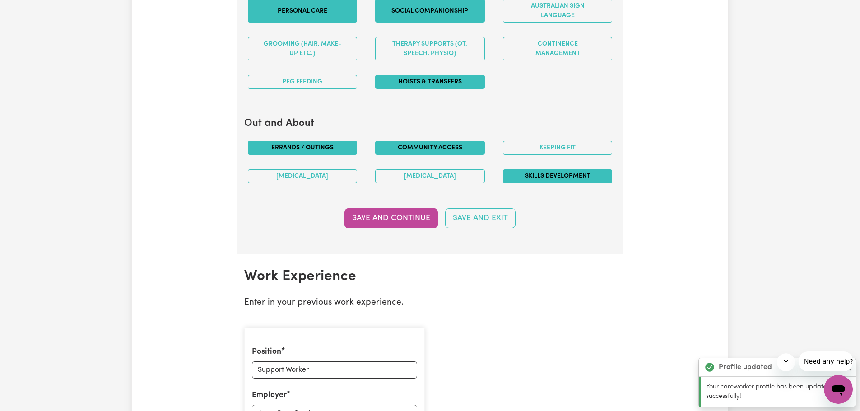
scroll to position [1033, 0]
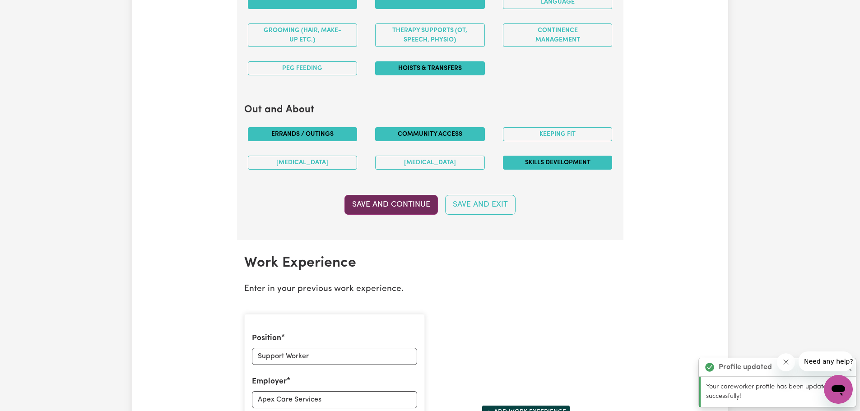
click at [392, 207] on button "Save and Continue" at bounding box center [390, 205] width 93 height 20
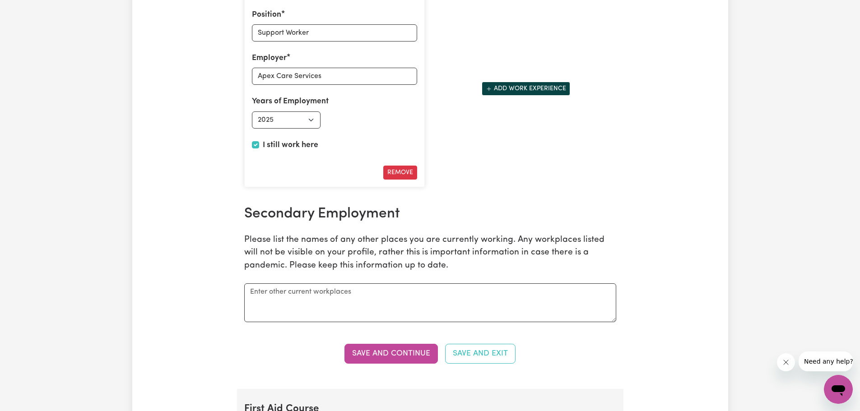
scroll to position [1364, 0]
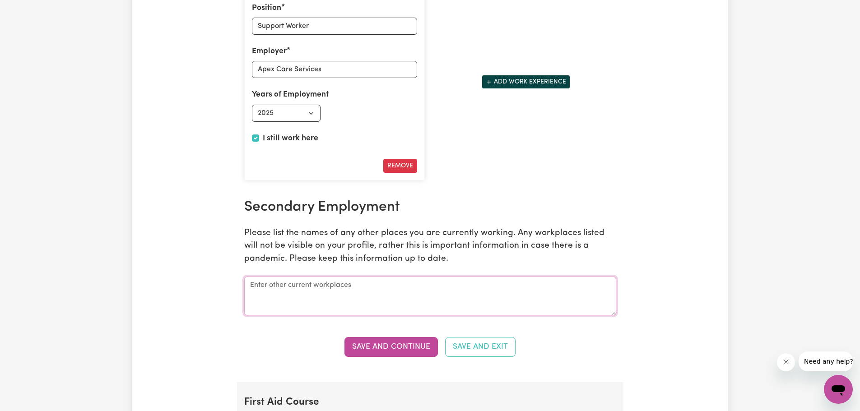
click at [388, 284] on textarea at bounding box center [430, 296] width 372 height 39
type textarea "Stanwell Corporation Limited"
click at [387, 349] on button "Save and Continue" at bounding box center [390, 347] width 93 height 20
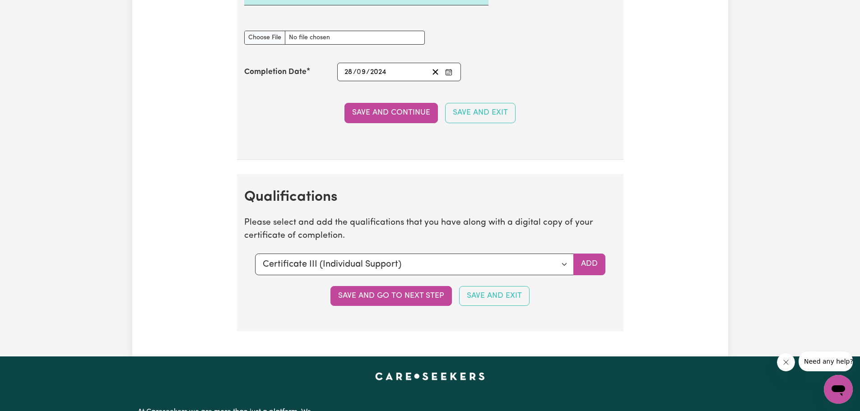
scroll to position [2242, 0]
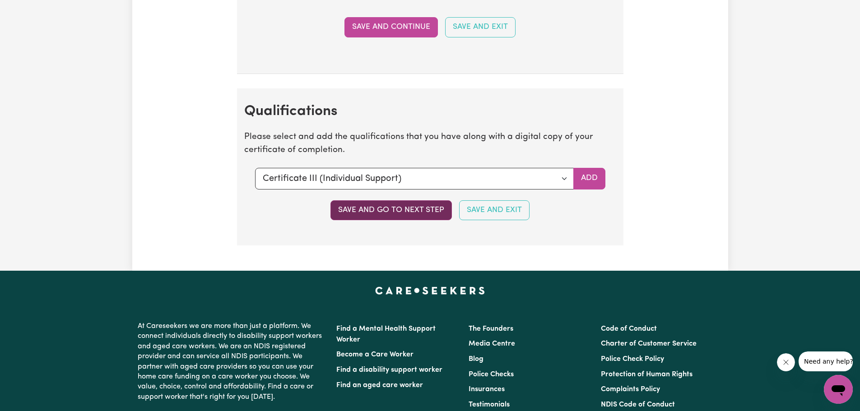
click at [403, 215] on button "Save and go to next step" at bounding box center [390, 210] width 121 height 20
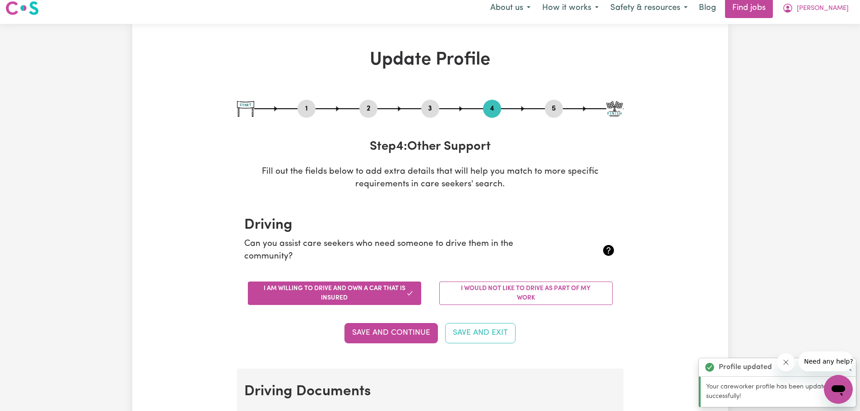
scroll to position [0, 0]
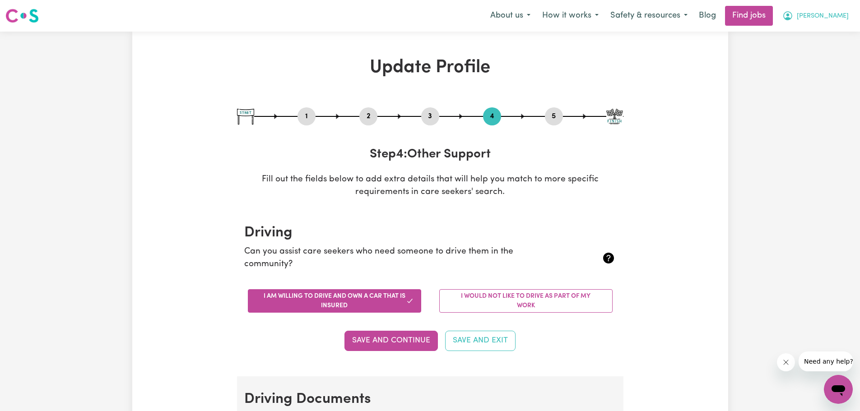
click at [833, 14] on span "[PERSON_NAME]" at bounding box center [822, 16] width 52 height 10
click at [808, 46] on link "My Dashboard" at bounding box center [818, 51] width 71 height 17
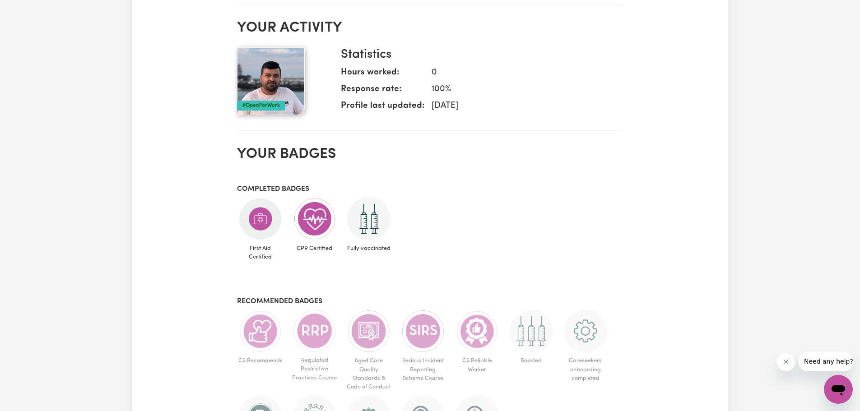
scroll to position [451, 0]
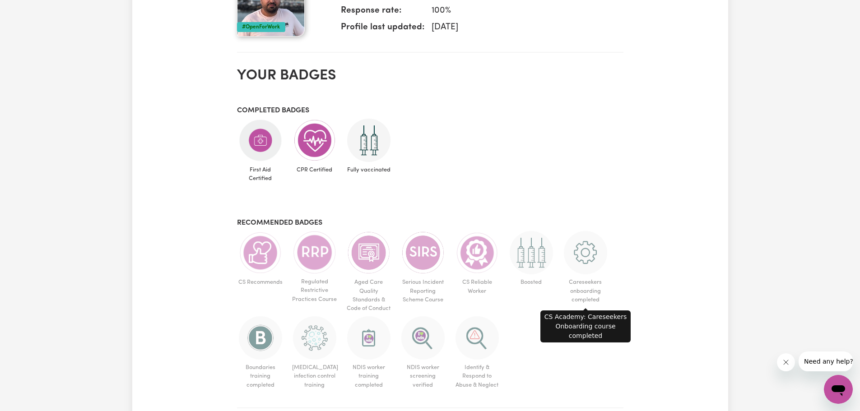
click at [589, 264] on img at bounding box center [585, 252] width 43 height 43
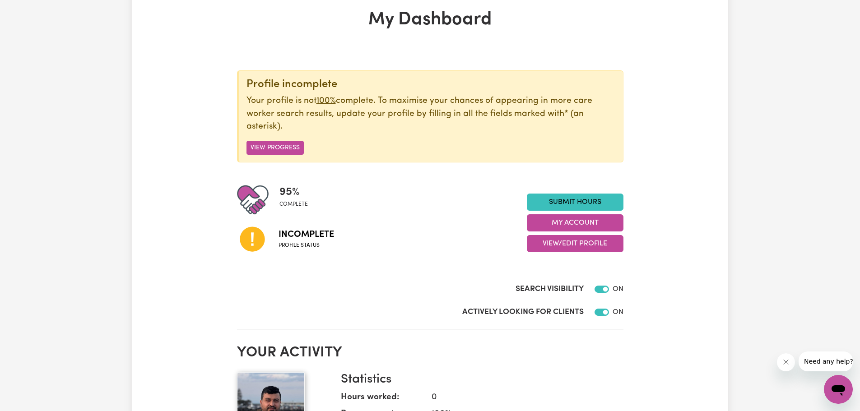
scroll to position [0, 0]
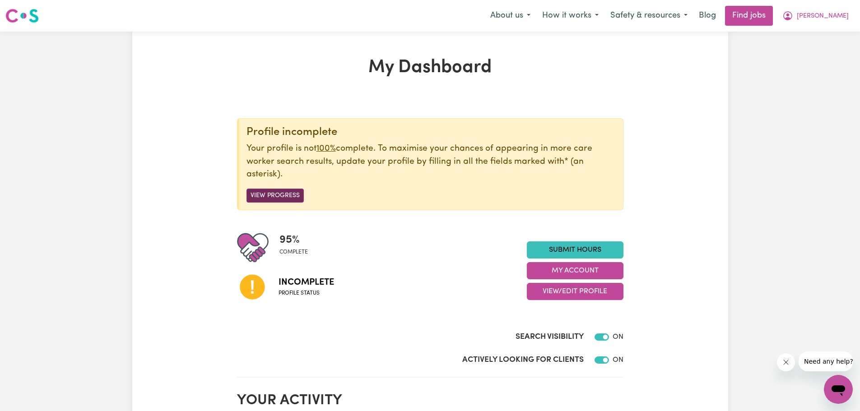
click at [264, 197] on button "View Progress" at bounding box center [274, 196] width 57 height 14
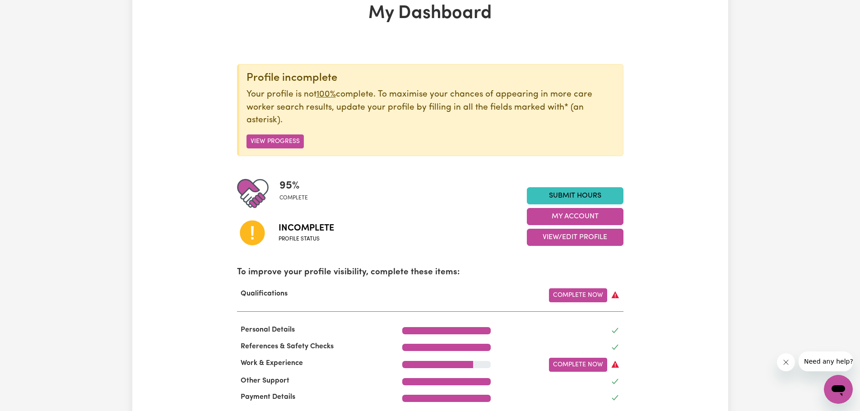
scroll to position [135, 0]
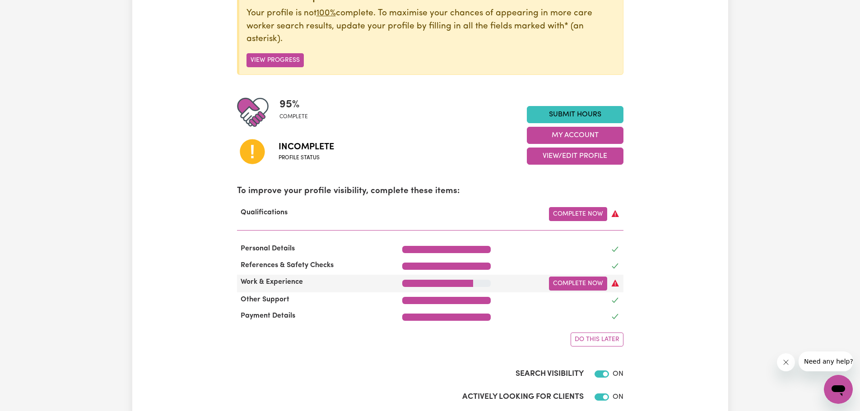
click at [611, 284] on icon at bounding box center [615, 283] width 9 height 9
click at [588, 287] on link "Complete Now" at bounding box center [578, 284] width 58 height 14
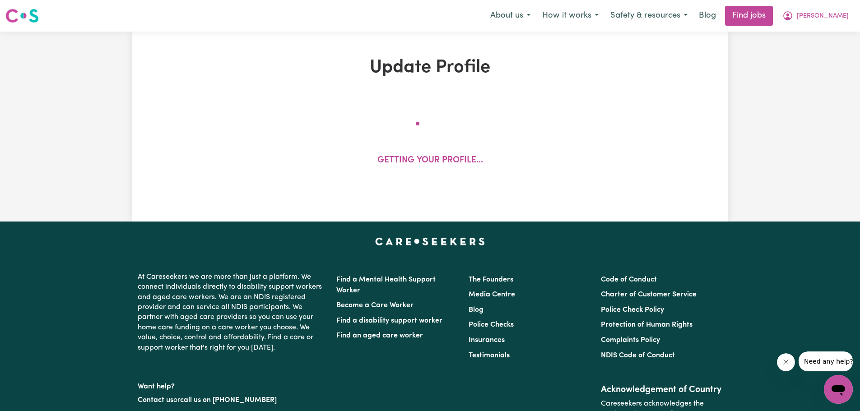
select select "2025"
select select "Certificate III (Individual Support)"
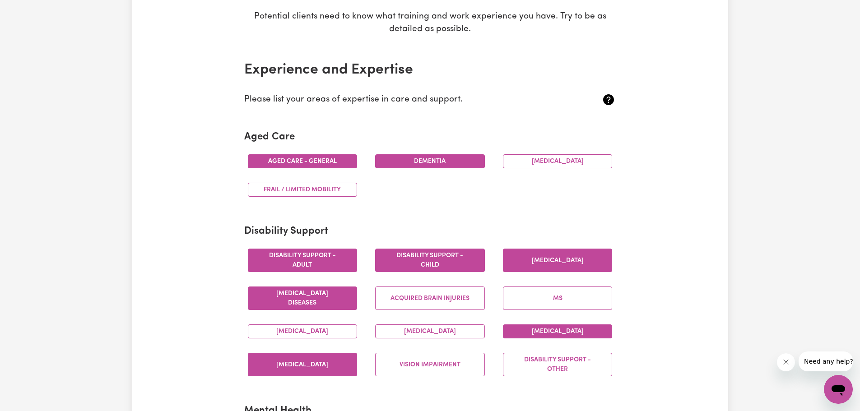
scroll to position [181, 0]
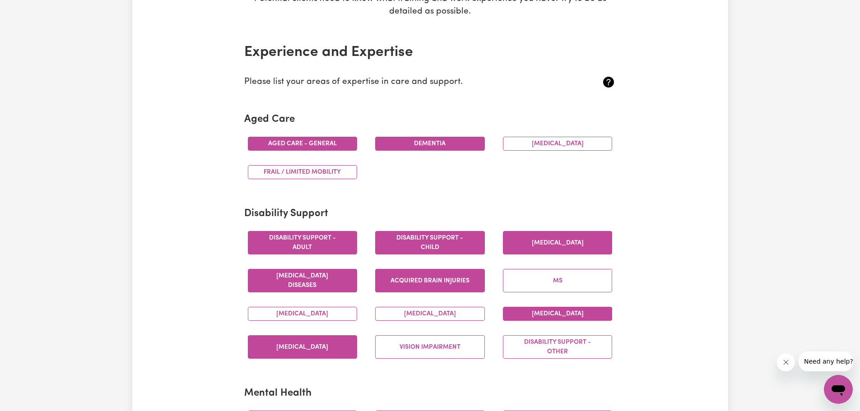
click at [456, 277] on button "Acquired Brain Injuries" at bounding box center [430, 280] width 110 height 23
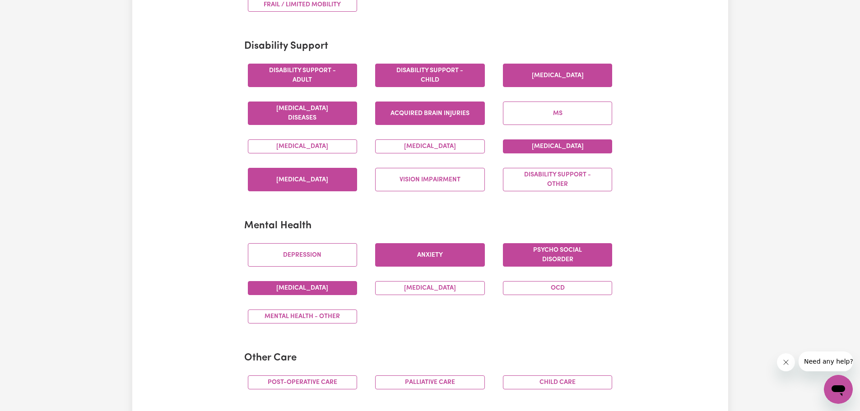
scroll to position [361, 0]
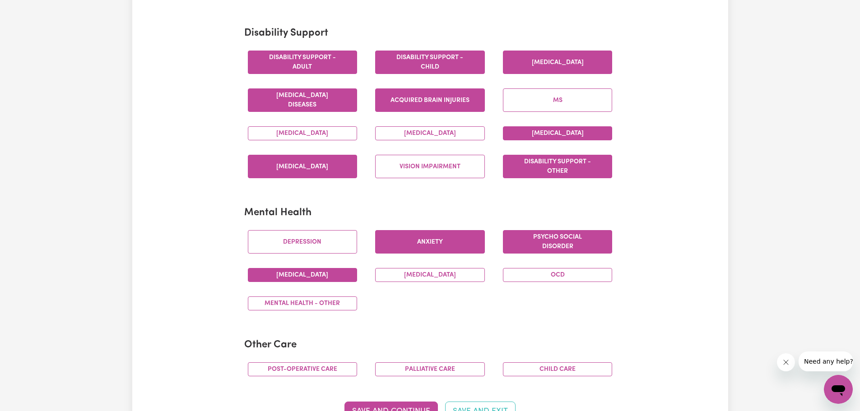
click at [579, 162] on button "Disability support - Other" at bounding box center [558, 166] width 110 height 23
click at [295, 246] on button "Depression" at bounding box center [303, 241] width 110 height 23
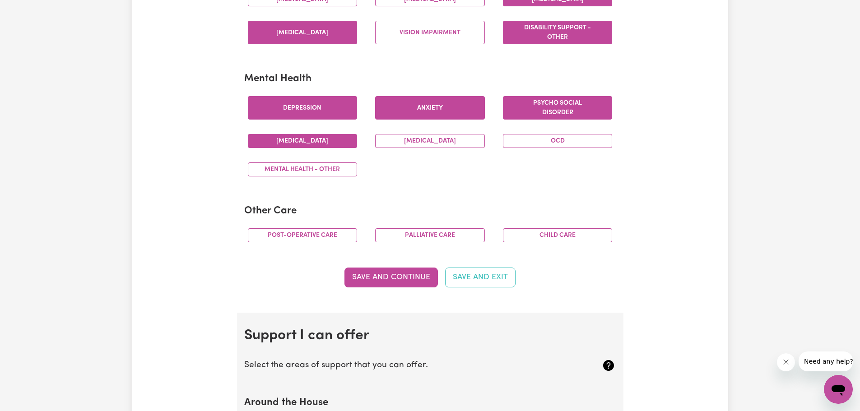
scroll to position [496, 0]
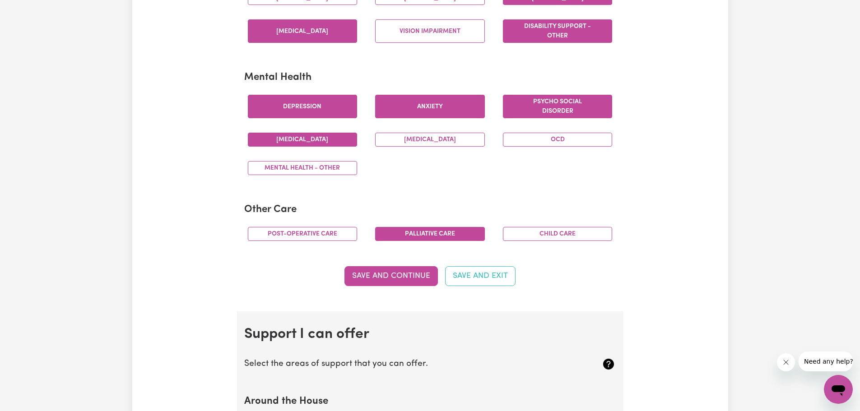
click at [452, 238] on button "Palliative care" at bounding box center [430, 234] width 110 height 14
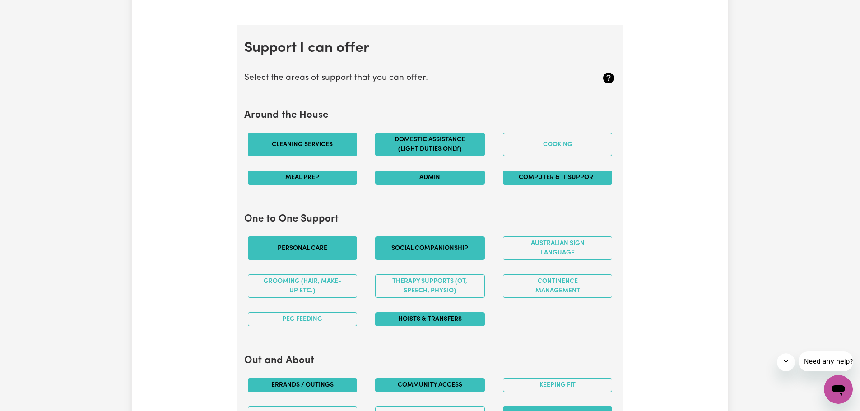
scroll to position [812, 0]
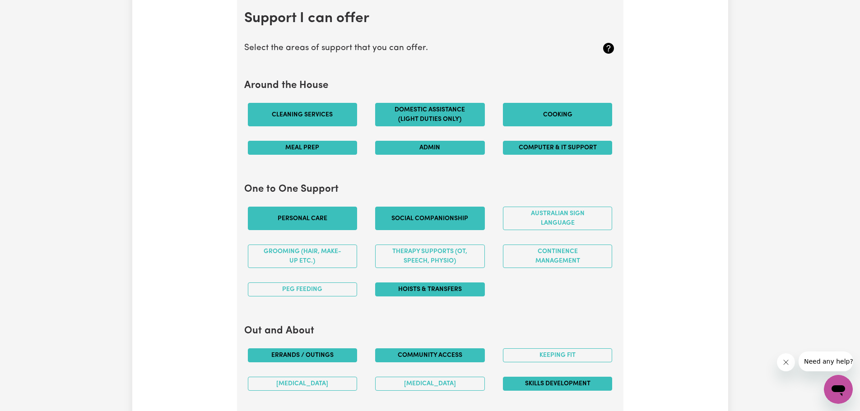
click at [552, 118] on button "Cooking" at bounding box center [558, 114] width 110 height 23
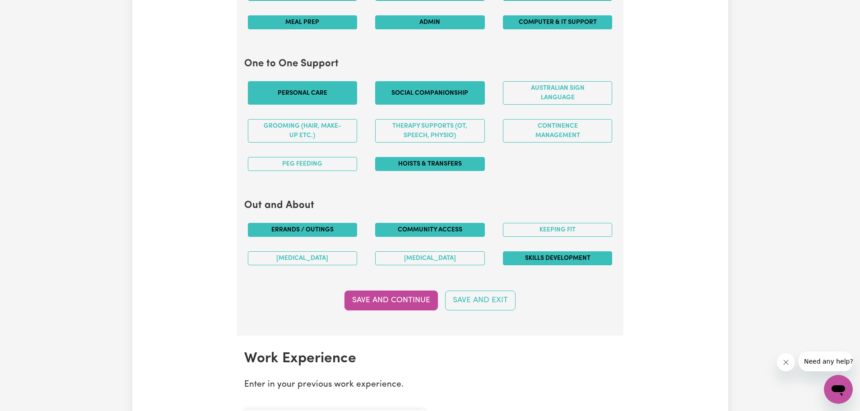
scroll to position [948, 0]
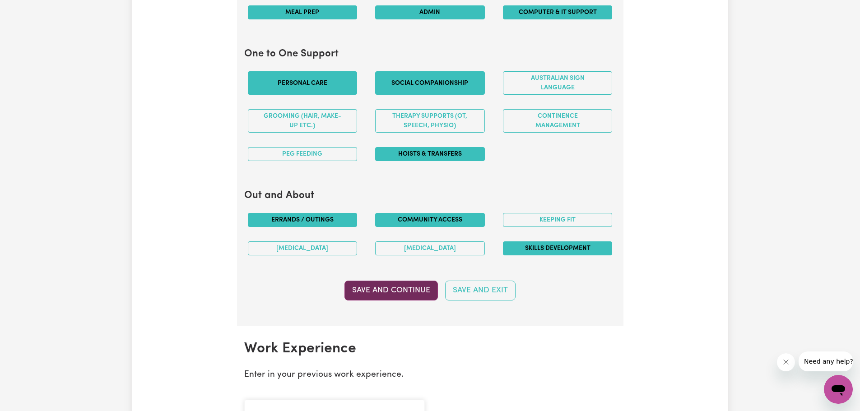
click at [420, 292] on button "Save and Continue" at bounding box center [390, 291] width 93 height 20
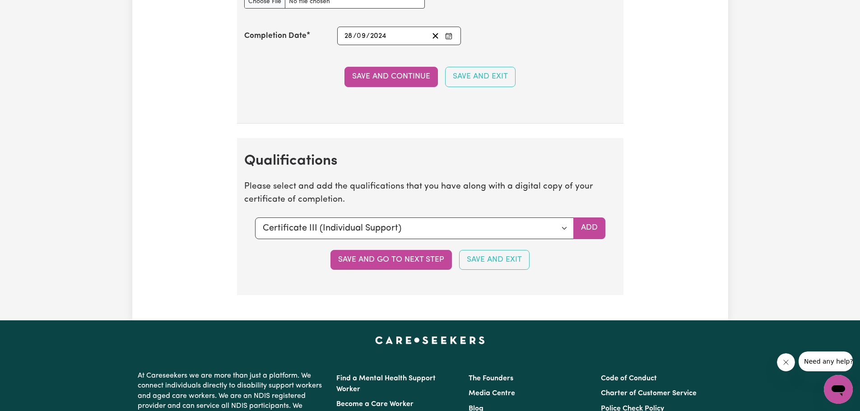
scroll to position [2241, 0]
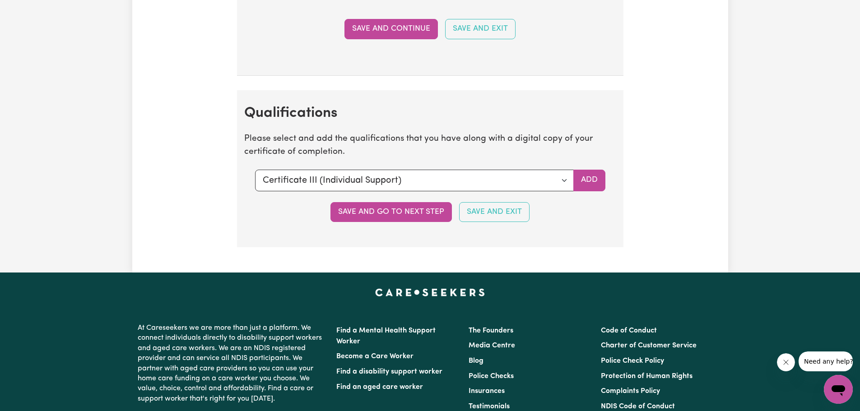
click at [404, 211] on button "Save and go to next step" at bounding box center [390, 212] width 121 height 20
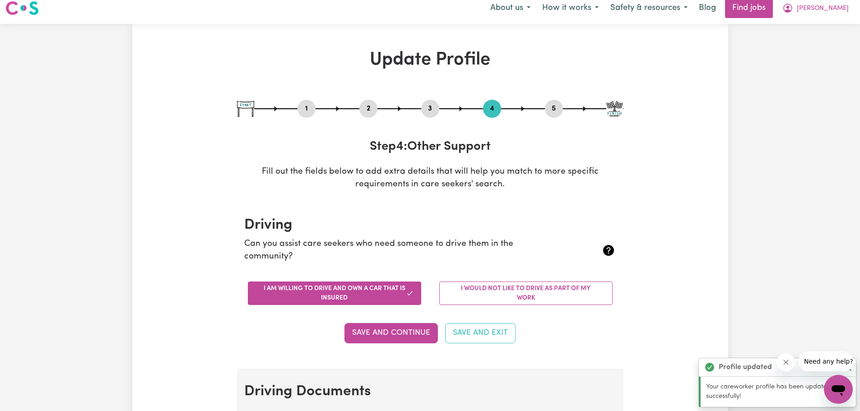
scroll to position [0, 0]
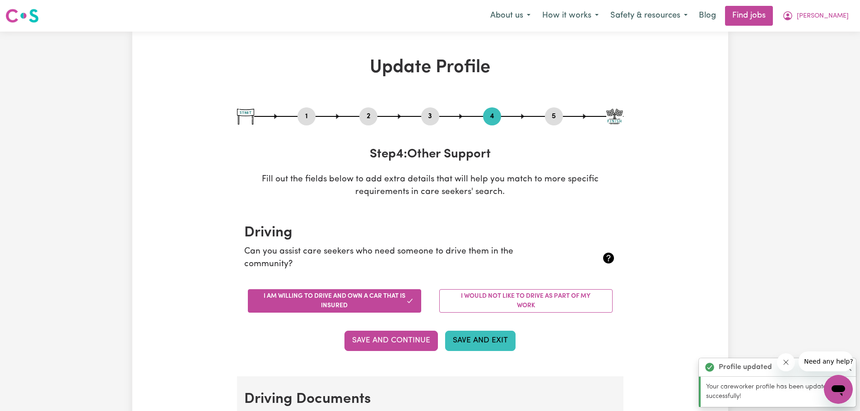
click at [495, 340] on button "Save and Exit" at bounding box center [480, 341] width 70 height 20
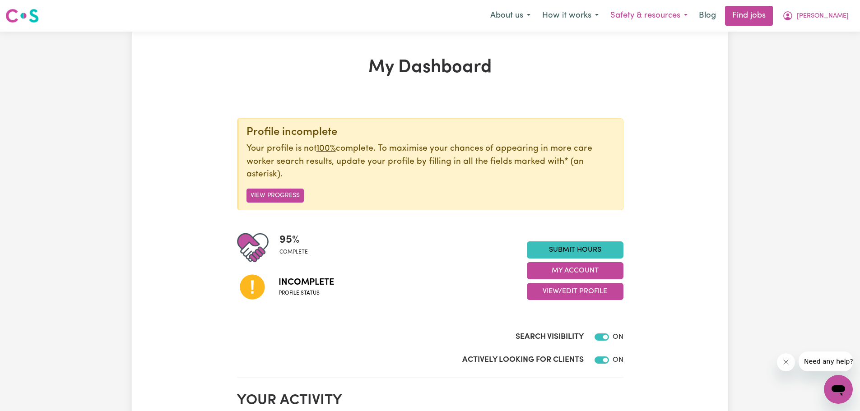
click at [693, 15] on button "Safety & resources" at bounding box center [648, 15] width 89 height 19
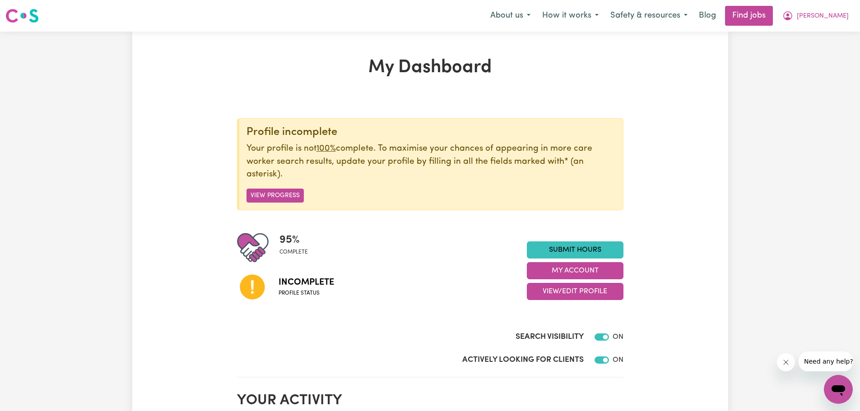
click at [826, 358] on span "Need any help?" at bounding box center [828, 361] width 49 height 7
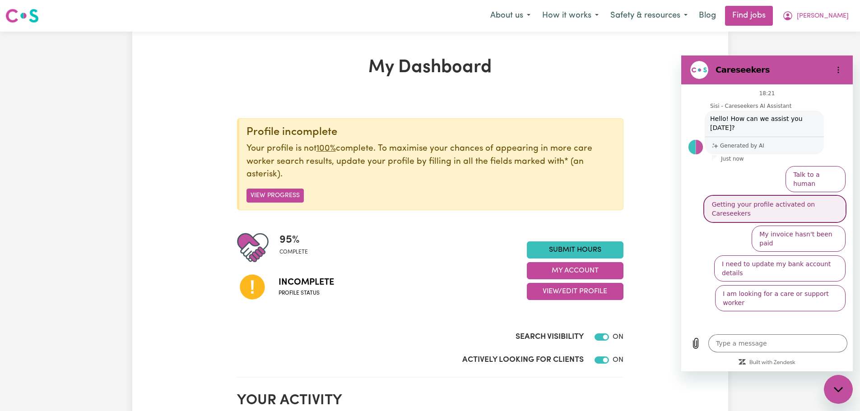
click at [811, 196] on button "Getting your profile activated on Careseekers" at bounding box center [774, 209] width 141 height 26
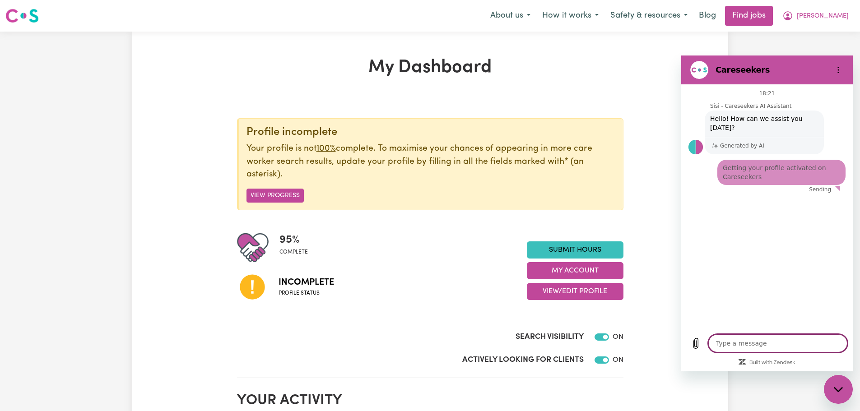
type textarea "x"
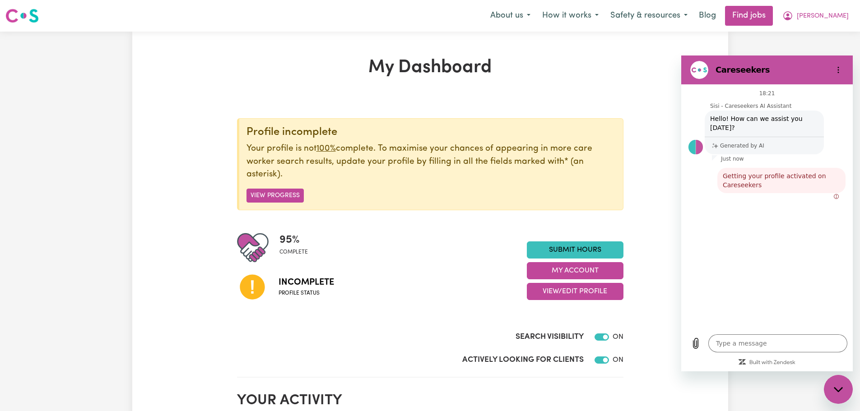
click at [604, 16] on button "How it works" at bounding box center [570, 15] width 68 height 19
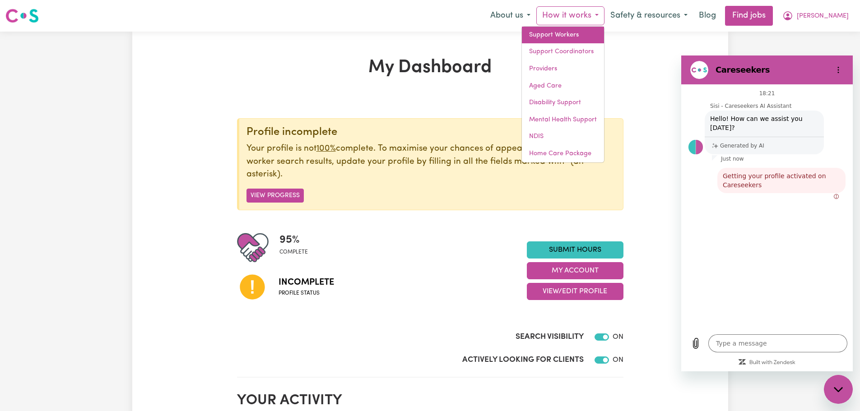
click at [602, 32] on link "Support Workers" at bounding box center [563, 35] width 82 height 17
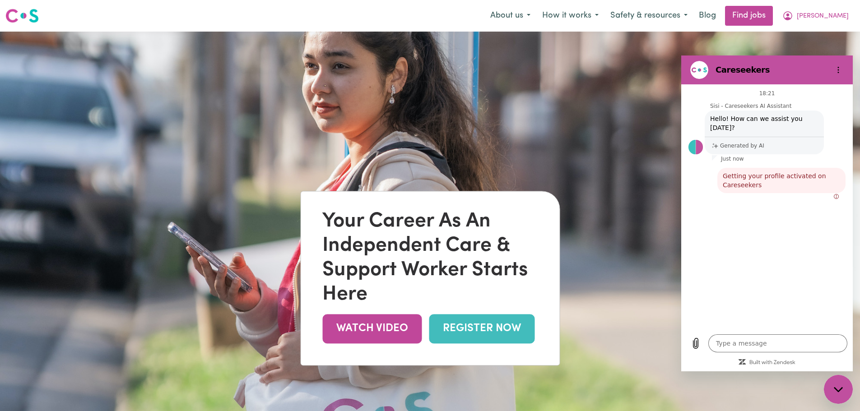
click at [511, 342] on link "REGISTER NOW" at bounding box center [482, 328] width 106 height 29
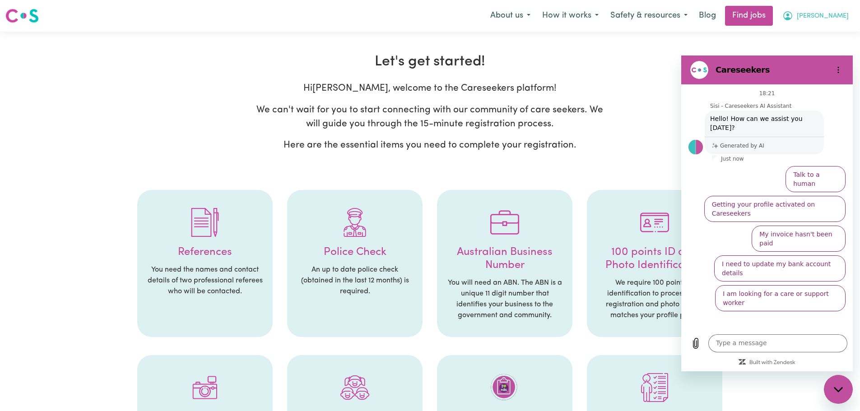
click at [836, 17] on span "[PERSON_NAME]" at bounding box center [822, 16] width 52 height 10
click at [818, 48] on link "My Dashboard" at bounding box center [818, 51] width 71 height 17
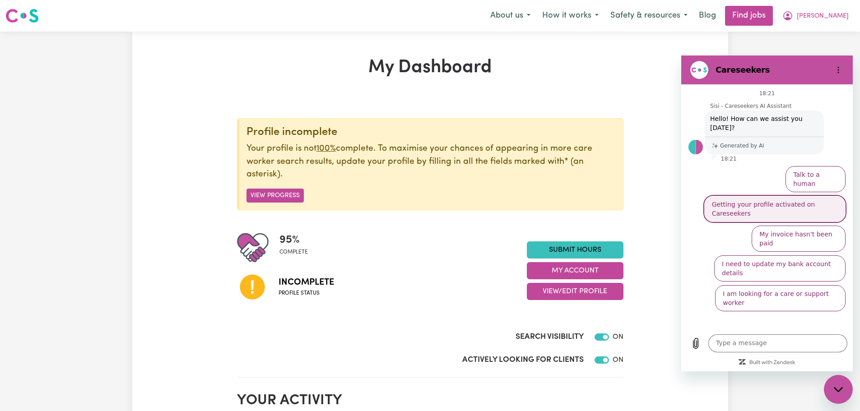
click at [767, 196] on button "Getting your profile activated on Careseekers" at bounding box center [774, 209] width 141 height 26
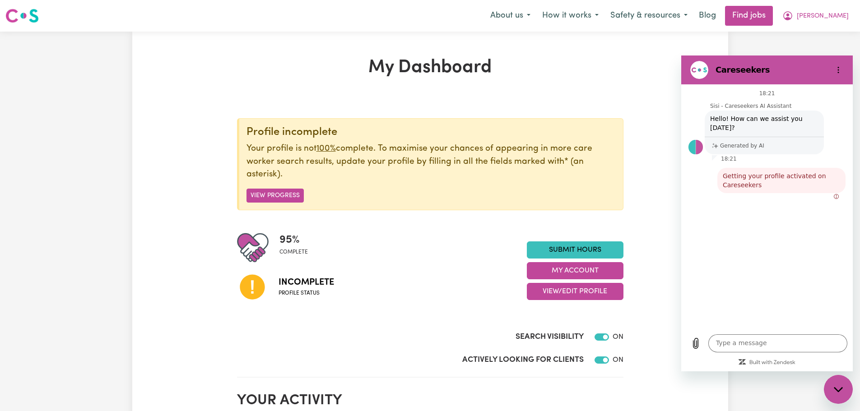
click at [836, 194] on icon "Error: failed to send message" at bounding box center [836, 196] width 5 height 5
click at [843, 72] on button "Options menu" at bounding box center [838, 70] width 18 height 18
click at [539, 73] on h1 "My Dashboard" at bounding box center [430, 68] width 386 height 22
